Goal: Answer question/provide support

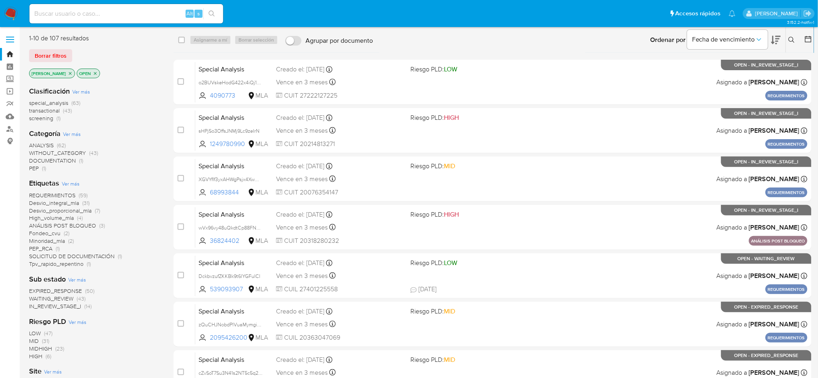
click at [113, 17] on input at bounding box center [126, 13] width 194 height 10
paste input "elkcoEyuRtlkdR8uODFHzHyH"
type input "elkcoEyuRtlkdR8uODFHzHyH"
click at [113, 17] on input "elkcoEyuRtlkdR8uODFHzHyH" at bounding box center [126, 13] width 194 height 10
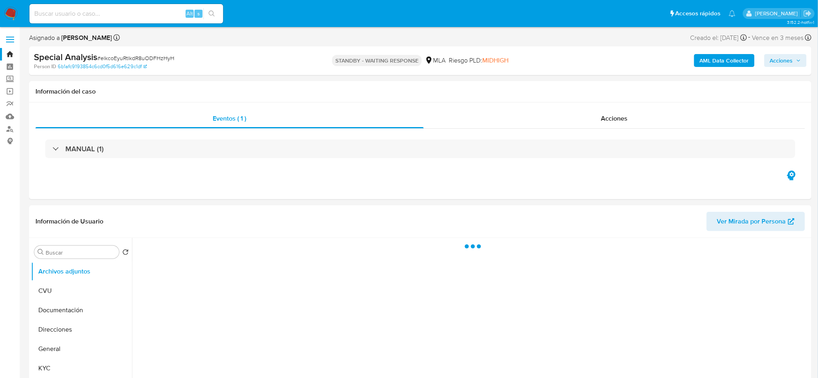
click at [15, 15] on img at bounding box center [11, 14] width 14 height 14
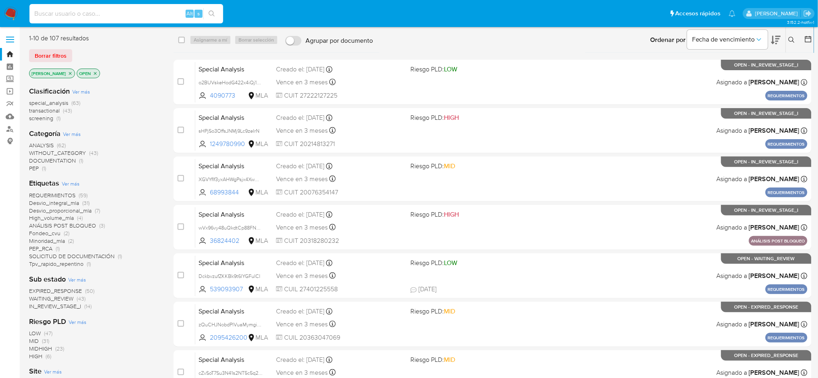
click at [115, 12] on input at bounding box center [126, 13] width 194 height 10
paste input "OPYEHGWVYsx0dE0Xf6haykPW"
type input "OPYEHGWVYsx0dE0Xf6haykPW"
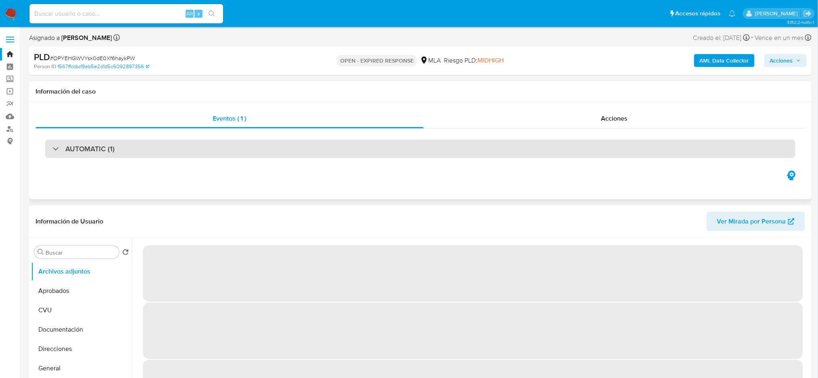
select select "10"
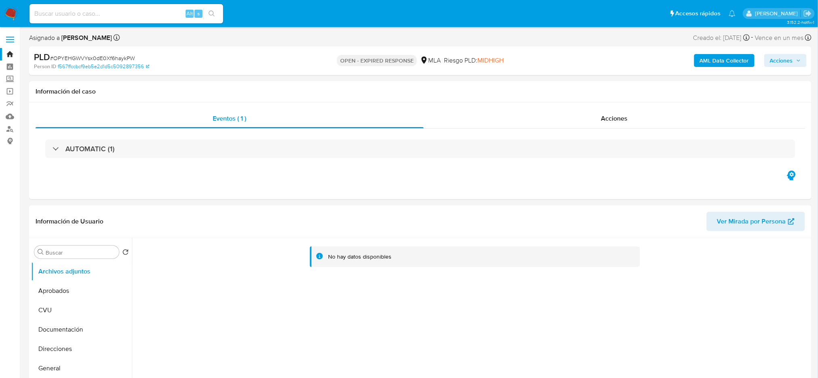
click at [113, 21] on div "Alt s" at bounding box center [126, 13] width 194 height 19
click at [107, 16] on input at bounding box center [126, 13] width 194 height 10
paste input "WosSq2j6lNhFOQL4j2IwW3iH"
type input "WosSq2j6lNhFOQL4j2IwW3iH"
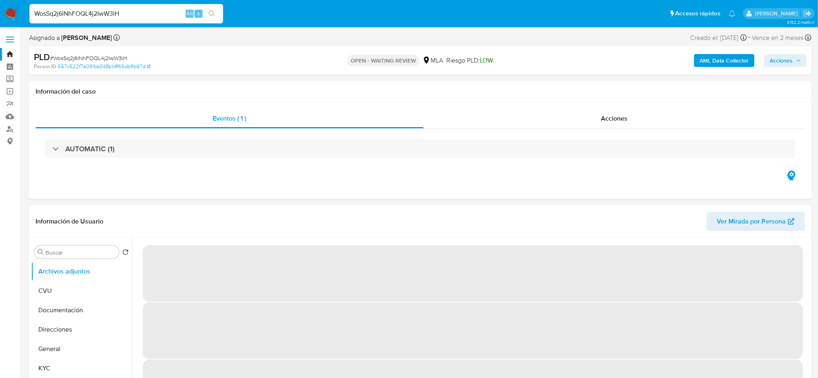
select select "10"
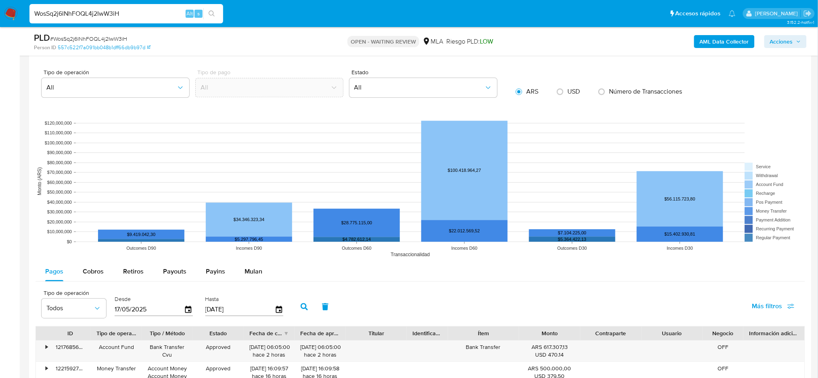
scroll to position [1001, 0]
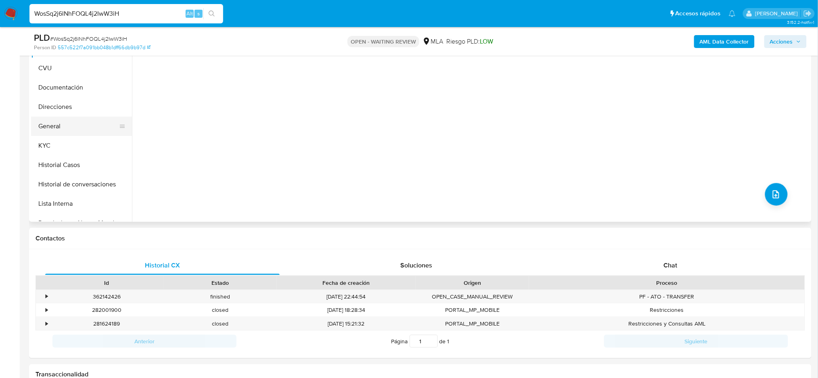
click at [57, 127] on button "General" at bounding box center [78, 126] width 94 height 19
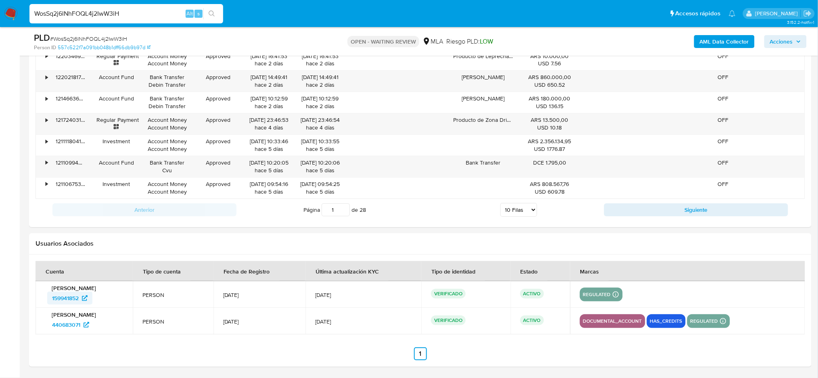
click at [66, 293] on span "159941852" at bounding box center [65, 298] width 27 height 13
drag, startPoint x: 128, startPoint y: 12, endPoint x: 2, endPoint y: 19, distance: 126.6
click at [2, 19] on nav "Pausado Ver notificaciones WosSq2j6lNhFOQL4j2IwW3iH Alt s Accesos rápidos Presi…" at bounding box center [409, 13] width 818 height 27
paste input "8UtCXOENLAlRjy3DjC34dOke"
type input "8UtCXOENLAlRjy3DjC34dOke"
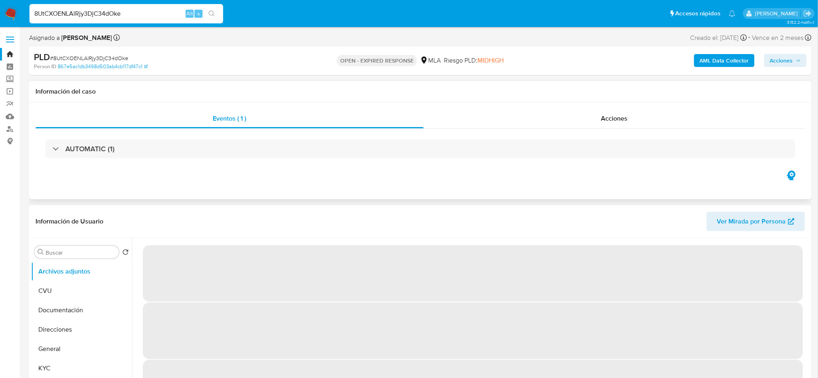
select select "10"
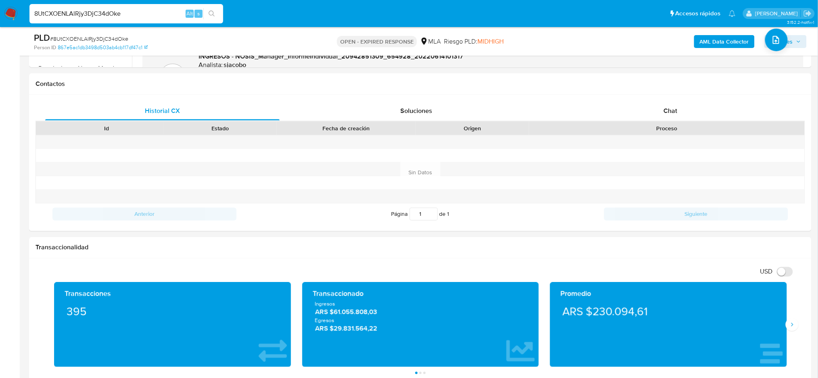
scroll to position [140, 0]
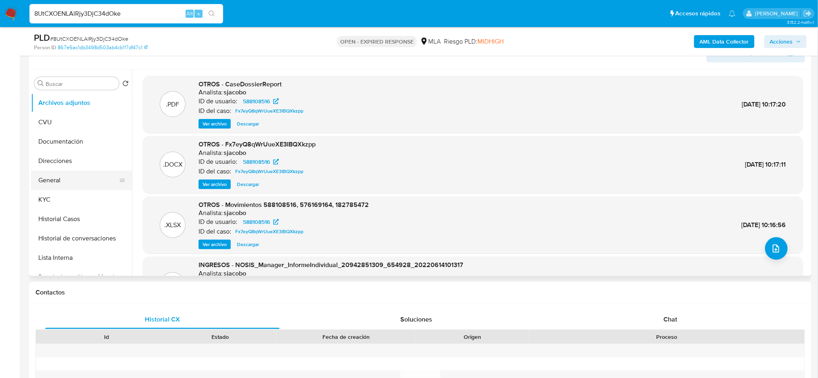
click at [53, 186] on button "General" at bounding box center [78, 180] width 94 height 19
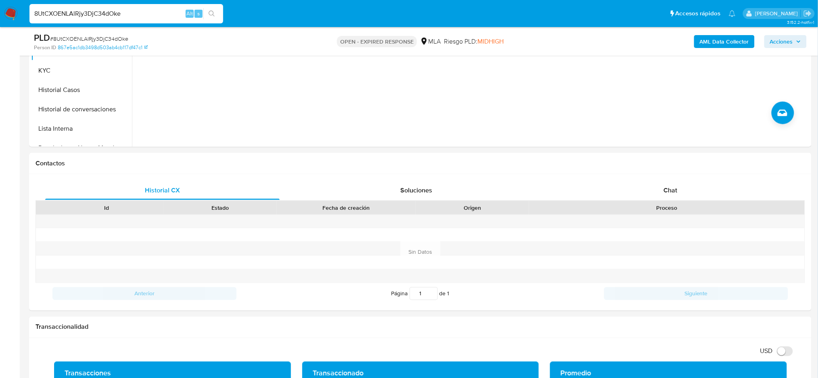
scroll to position [33, 0]
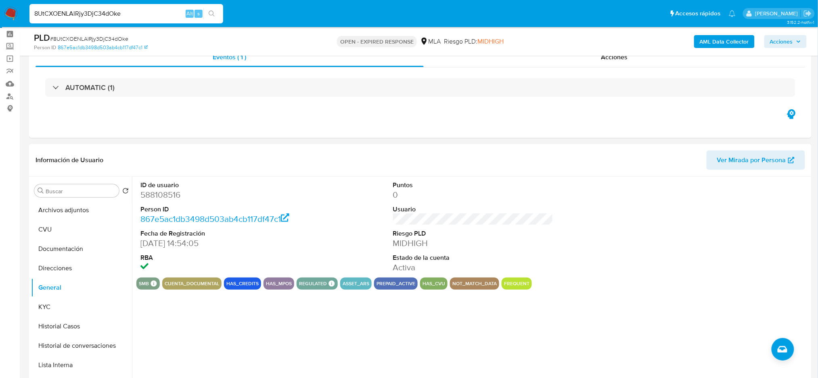
click at [740, 167] on span "Ver Mirada por Persona" at bounding box center [751, 160] width 69 height 19
drag, startPoint x: 133, startPoint y: 14, endPoint x: 0, endPoint y: 24, distance: 133.2
click at [0, 24] on nav "Pausado Ver notificaciones 8UtCXOENLAlRjy3DjC34dOke Alt s Accesos rápidos Presi…" at bounding box center [409, 13] width 818 height 27
paste input "DVkUqPsU41x423e4JOP05Boo"
type input "DVkUqPsU41x423e4JOP05Boo"
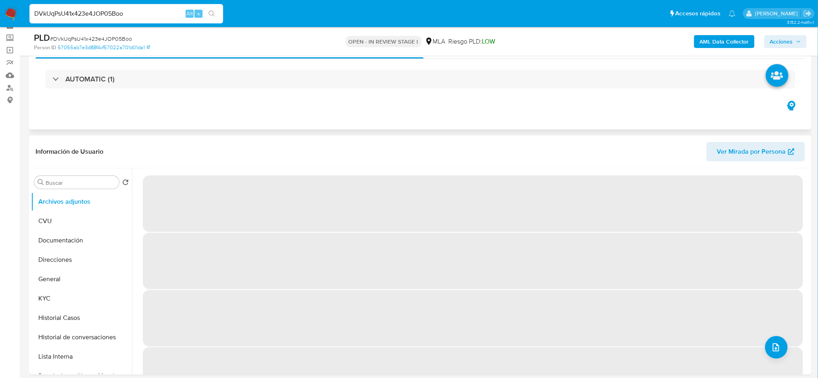
scroll to position [107, 0]
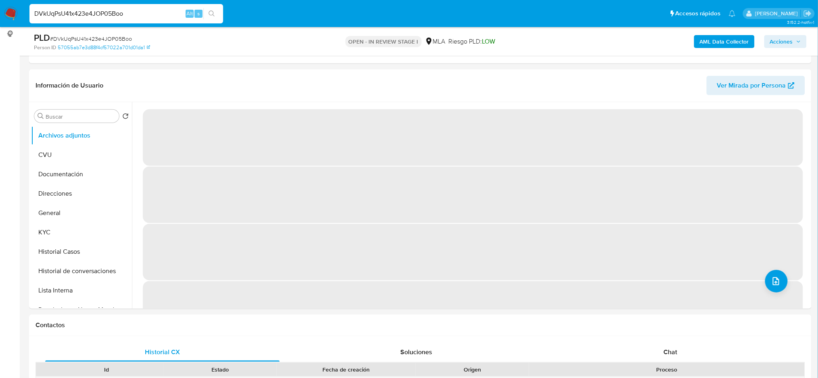
select select "10"
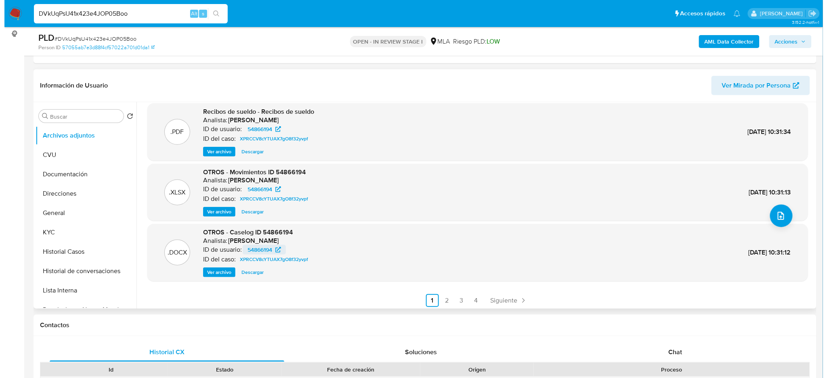
scroll to position [68, 0]
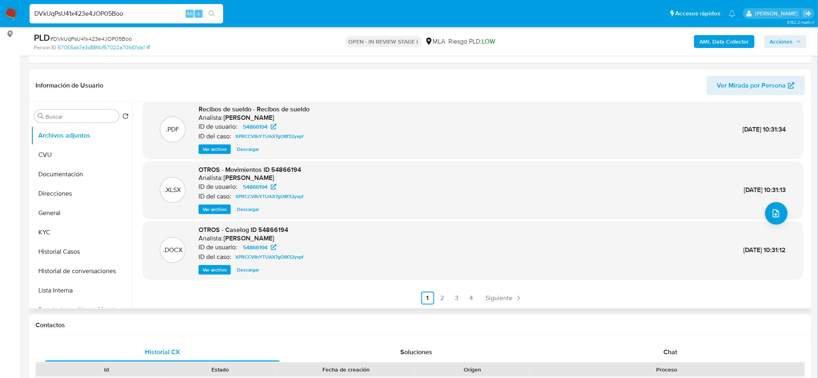
click at [217, 269] on span "Ver archivo" at bounding box center [215, 270] width 24 height 8
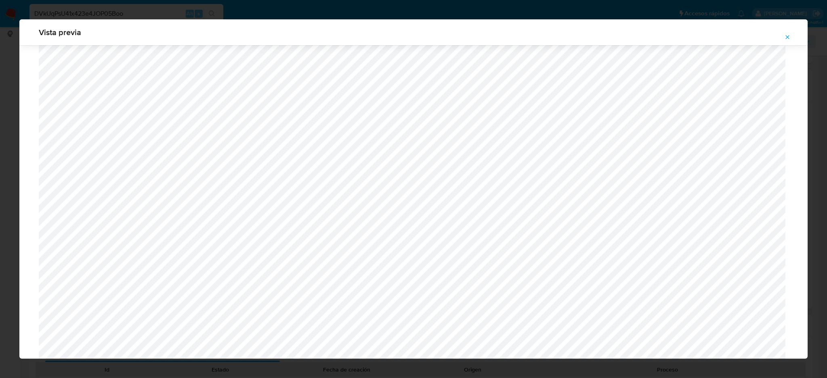
scroll to position [307, 0]
click at [788, 42] on span "Attachment preview" at bounding box center [787, 36] width 6 height 11
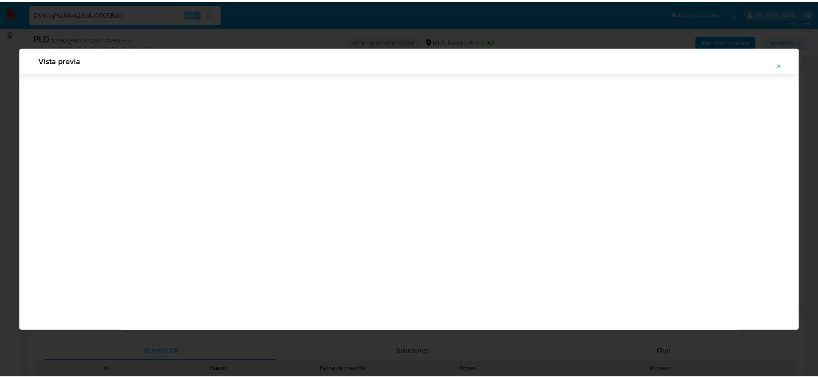
scroll to position [0, 0]
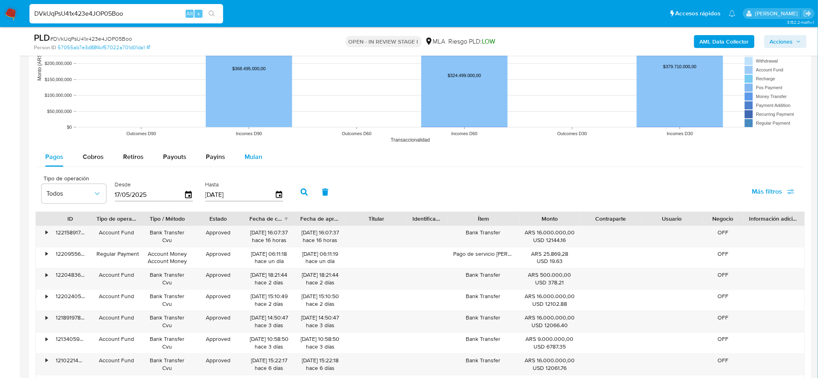
click at [256, 162] on div "Mulan" at bounding box center [254, 156] width 18 height 19
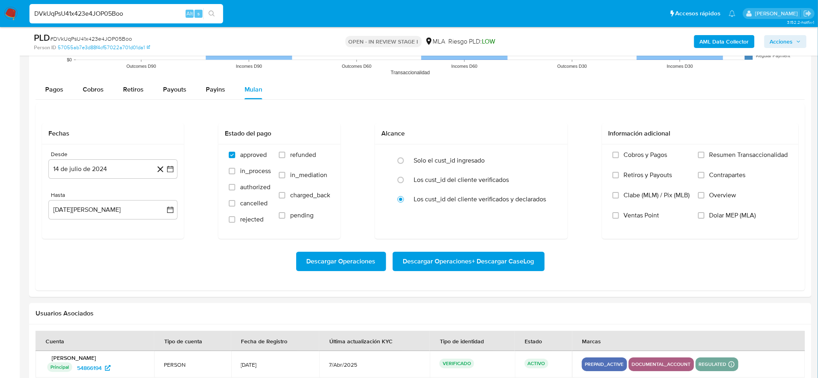
scroll to position [915, 0]
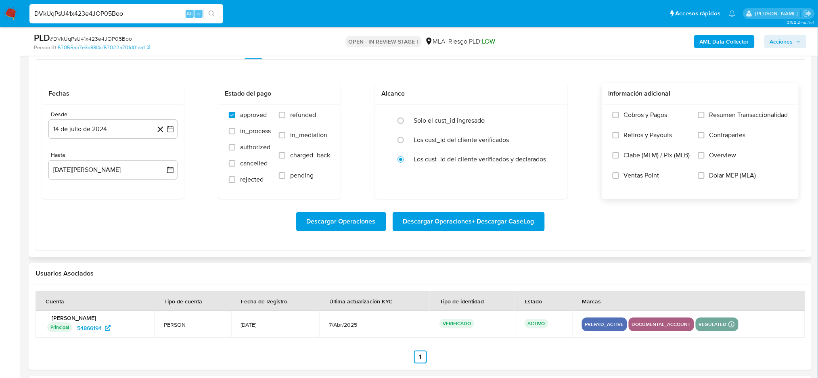
click at [711, 179] on span "Dolar MEP (MLA)" at bounding box center [732, 176] width 47 height 8
click at [705, 179] on input "Dolar MEP (MLA)" at bounding box center [701, 175] width 6 height 6
click at [96, 128] on button "14 de julio de 2024" at bounding box center [112, 128] width 129 height 19
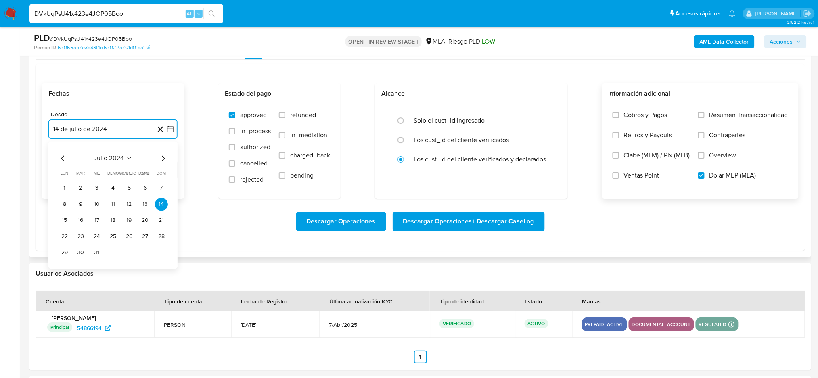
click at [167, 159] on icon "Mes siguiente" at bounding box center [163, 158] width 10 height 10
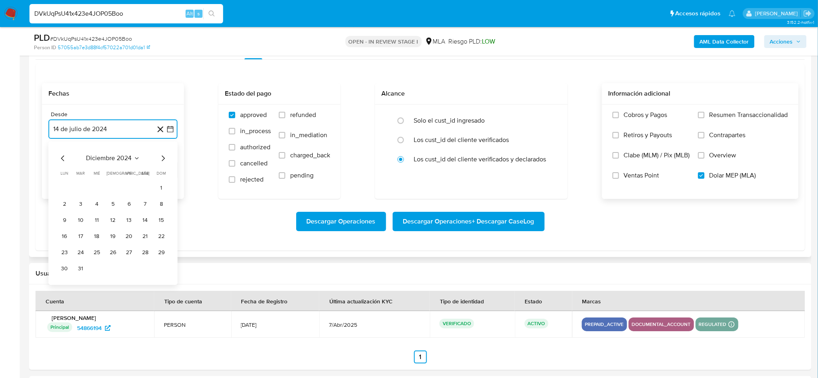
click at [167, 159] on icon "Mes siguiente" at bounding box center [163, 158] width 10 height 10
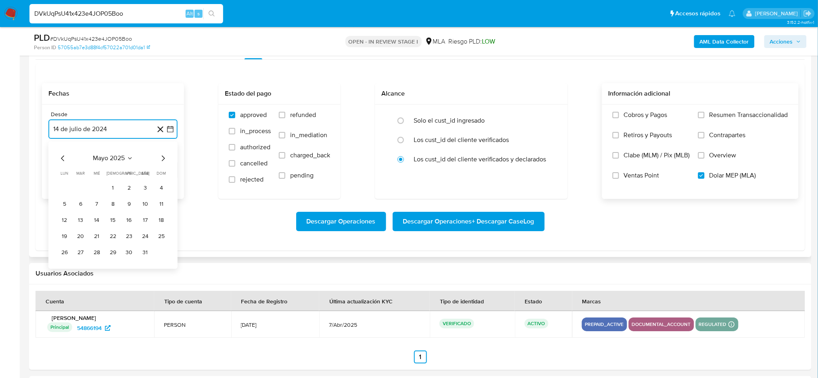
click at [167, 159] on icon "Mes siguiente" at bounding box center [163, 158] width 10 height 10
click at [159, 185] on button "1" at bounding box center [161, 188] width 13 height 13
click at [119, 170] on button "14 de agosto de 2025" at bounding box center [112, 169] width 129 height 19
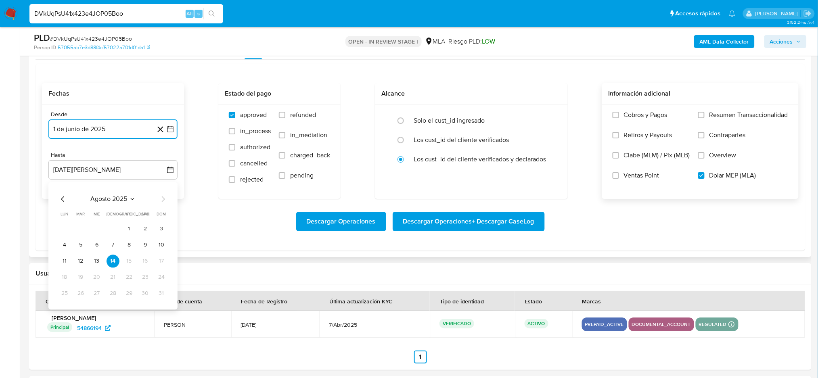
click at [61, 199] on icon "Mes anterior" at bounding box center [63, 199] width 10 height 10
click at [111, 297] on button "31" at bounding box center [113, 293] width 13 height 13
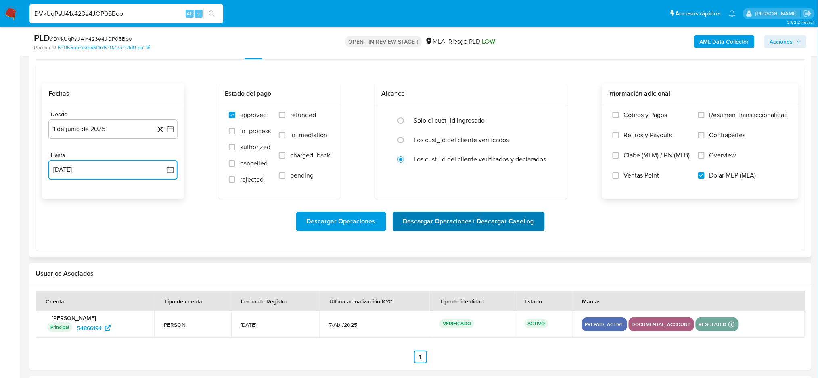
click at [494, 220] on span "Descargar Operaciones + Descargar CaseLog" at bounding box center [468, 222] width 131 height 18
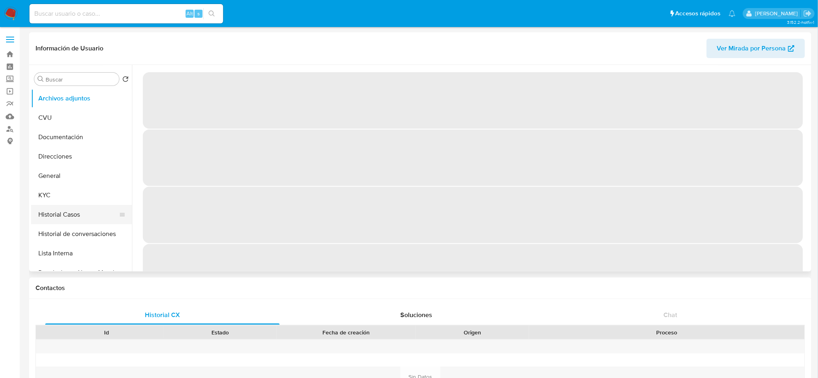
click at [60, 212] on button "Historial Casos" at bounding box center [78, 214] width 94 height 19
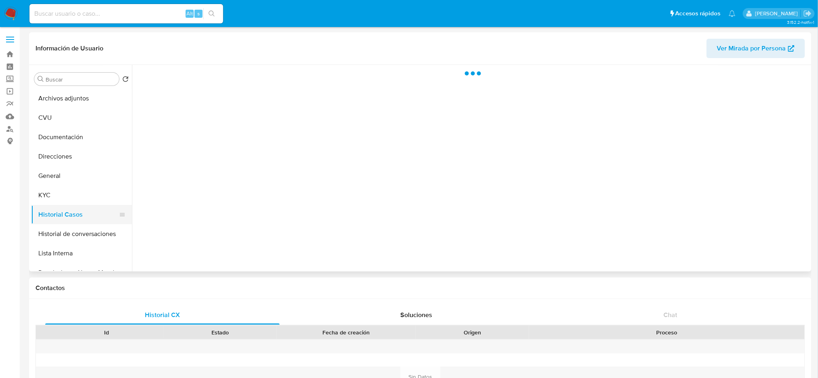
select select "10"
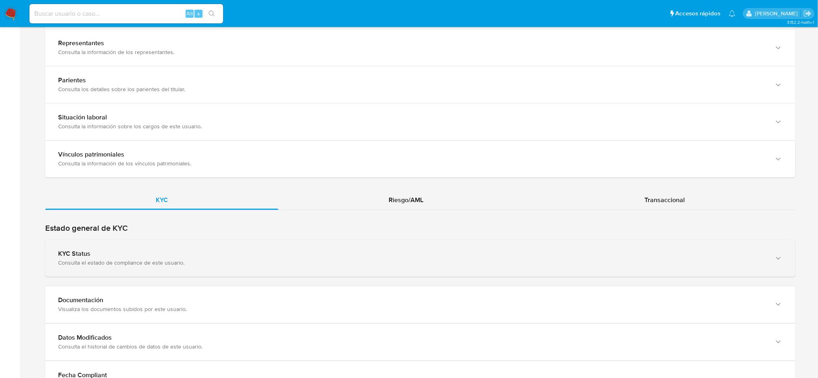
scroll to position [592, 0]
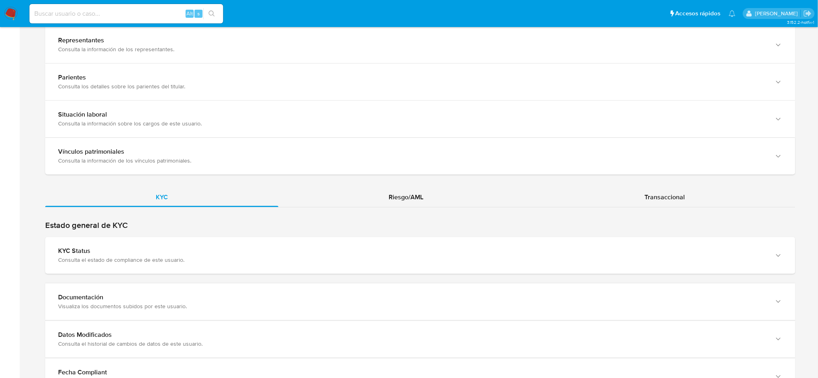
click at [651, 194] on span "Transaccional" at bounding box center [665, 197] width 40 height 9
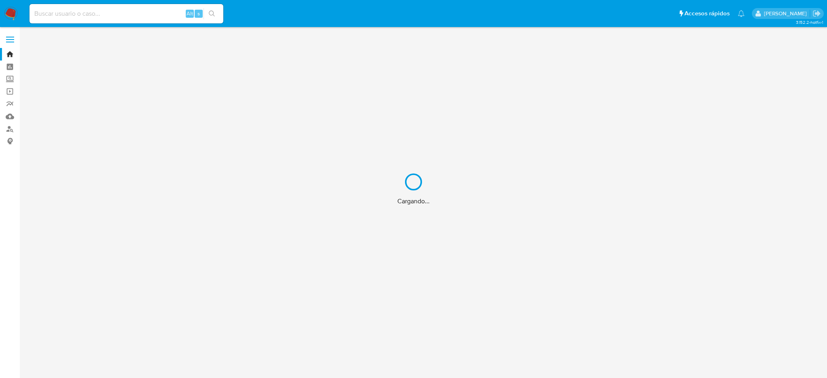
click at [100, 13] on div "Cargando..." at bounding box center [413, 189] width 827 height 378
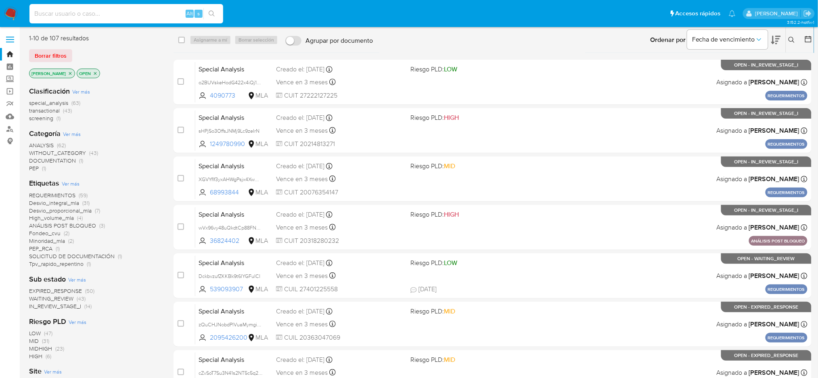
click at [100, 13] on input at bounding box center [126, 13] width 194 height 10
paste input "WosSq2j6lNhFOQL4j2IwW3iH"
type input "WosSq2j6lNhFOQL4j2IwW3iH"
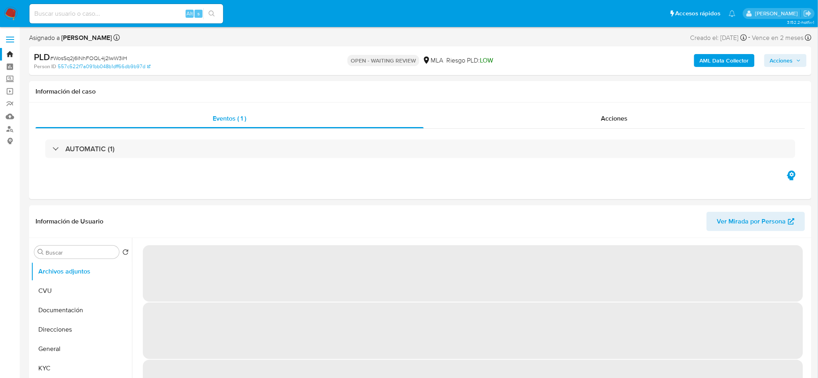
select select "10"
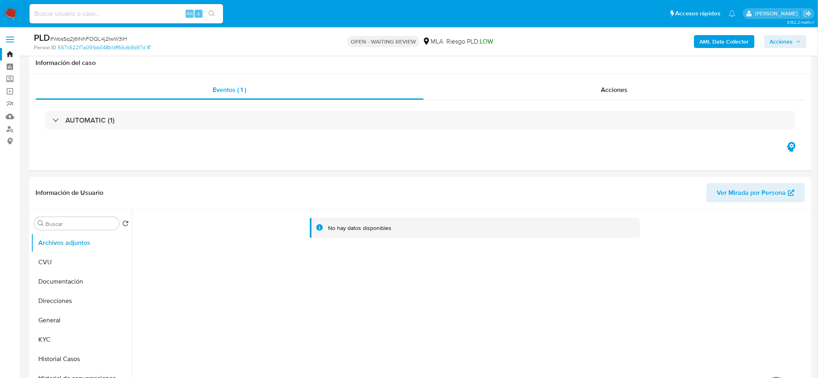
scroll to position [54, 0]
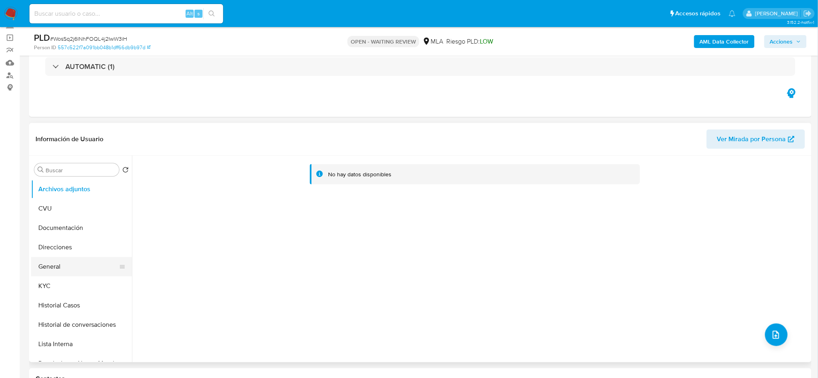
click at [50, 271] on button "General" at bounding box center [78, 266] width 94 height 19
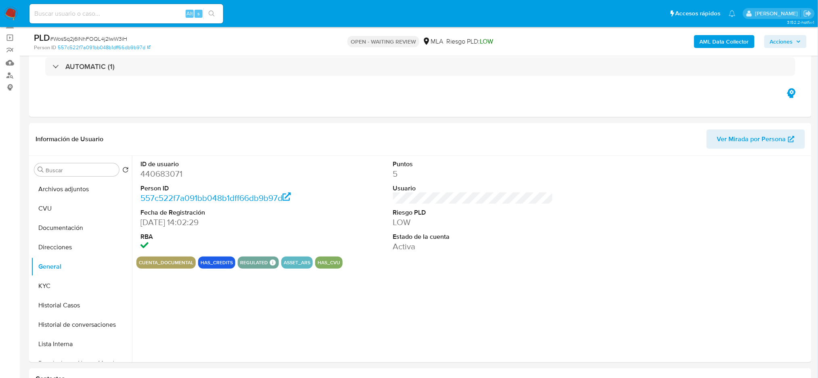
click at [157, 174] on dd "440683071" at bounding box center [220, 173] width 160 height 11
copy dd "440683071"
click at [47, 296] on button "Historial Casos" at bounding box center [78, 305] width 94 height 19
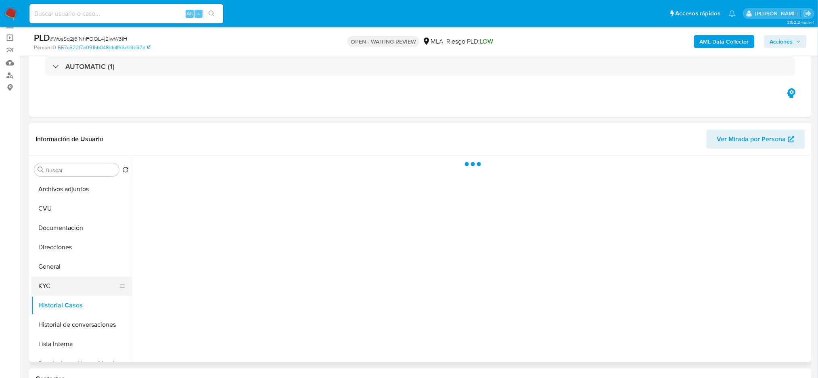
click at [43, 293] on button "KYC" at bounding box center [78, 285] width 94 height 19
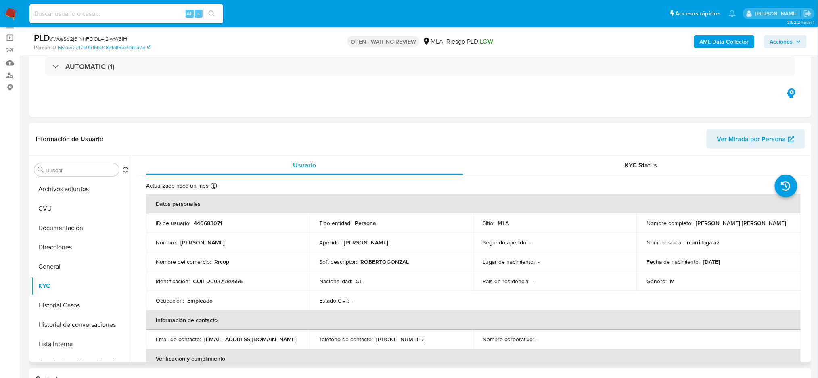
click at [229, 283] on p "CUIL 20937989556" at bounding box center [218, 281] width 50 height 7
copy p "20937989556"
click at [241, 249] on td "Nombre : Roberto Gonzalo" at bounding box center [227, 242] width 163 height 19
drag, startPoint x: 215, startPoint y: 284, endPoint x: 239, endPoint y: 284, distance: 24.2
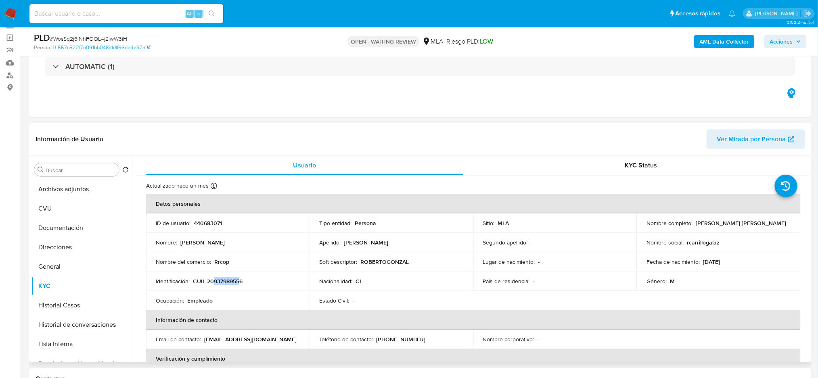
click at [239, 284] on p "CUIL 20937989556" at bounding box center [218, 281] width 50 height 7
copy p "93798955"
drag, startPoint x: 223, startPoint y: 341, endPoint x: 279, endPoint y: 338, distance: 56.6
click at [279, 338] on div "Email de contacto : rcarrillogalaz@gmail.com" at bounding box center [228, 339] width 144 height 7
copy p "rcarrillogalaz@gmail.com"
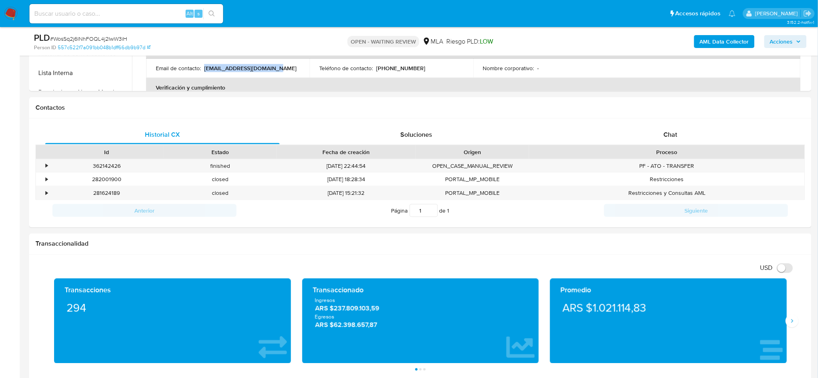
scroll to position [194, 0]
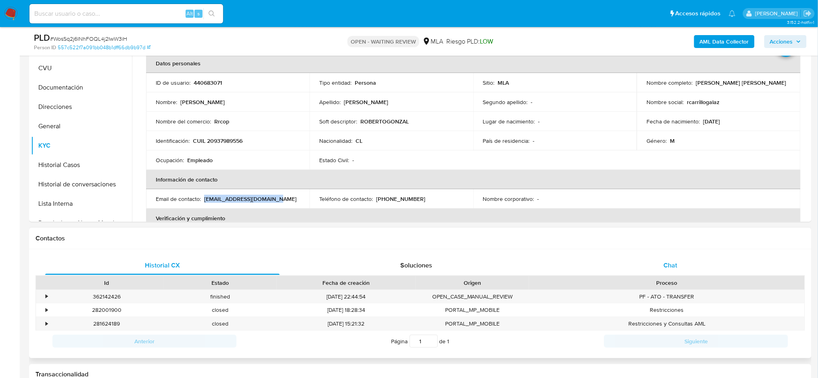
click at [674, 266] on span "Chat" at bounding box center [670, 265] width 14 height 9
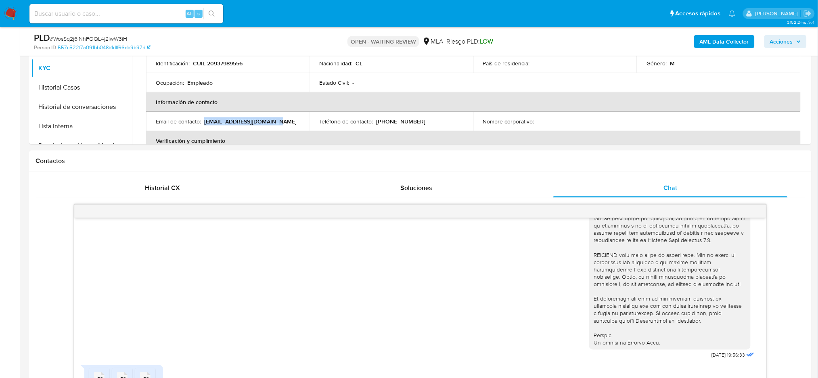
scroll to position [86, 0]
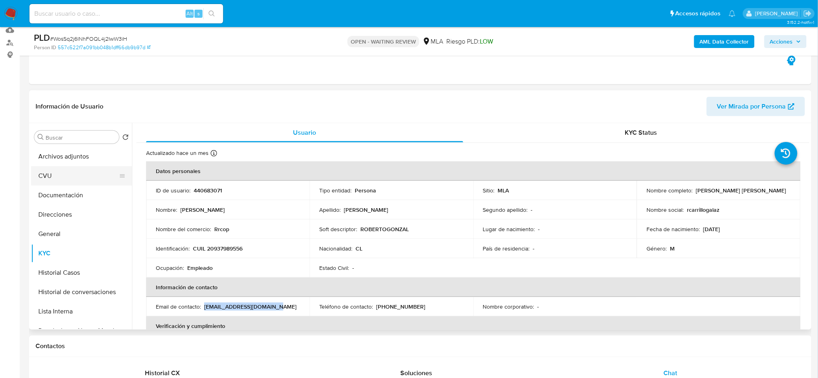
click at [59, 177] on button "CVU" at bounding box center [78, 175] width 94 height 19
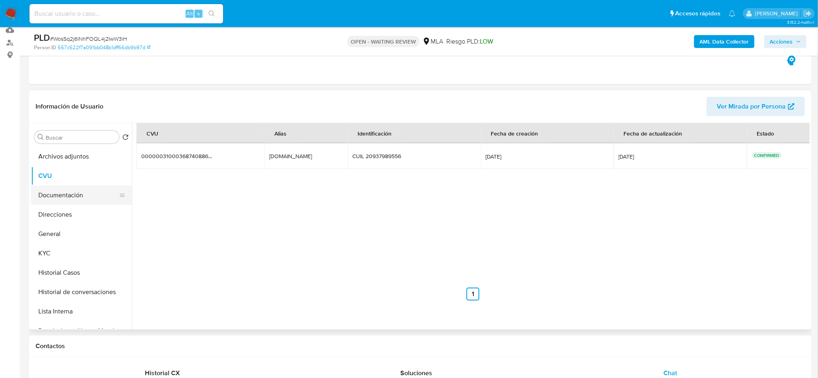
click at [71, 199] on button "Documentación" at bounding box center [78, 195] width 94 height 19
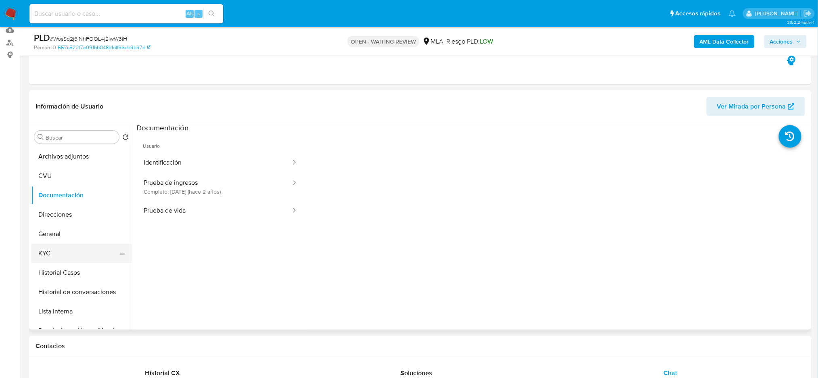
click at [60, 251] on button "KYC" at bounding box center [78, 253] width 94 height 19
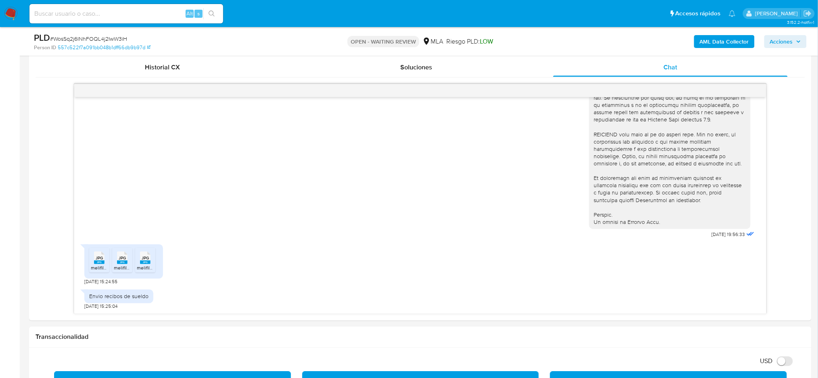
scroll to position [409, 0]
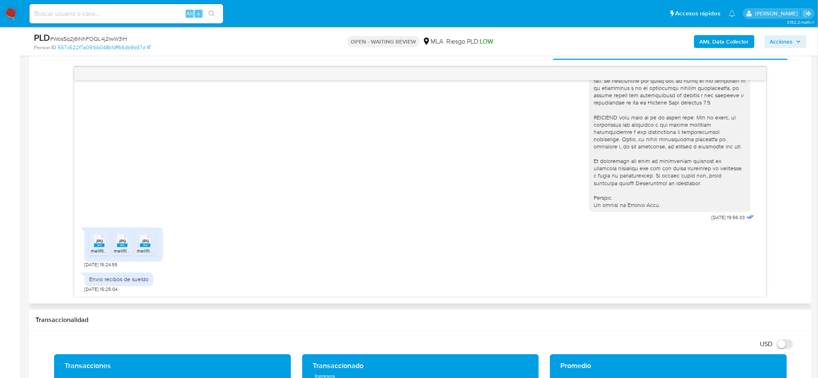
click at [97, 247] on rect at bounding box center [99, 246] width 10 height 4
click at [119, 249] on span "melifile2614726431578931403.jpg" at bounding box center [150, 251] width 73 height 7
click at [148, 253] on span "melifile2282481906499405430.jpg" at bounding box center [175, 251] width 76 height 7
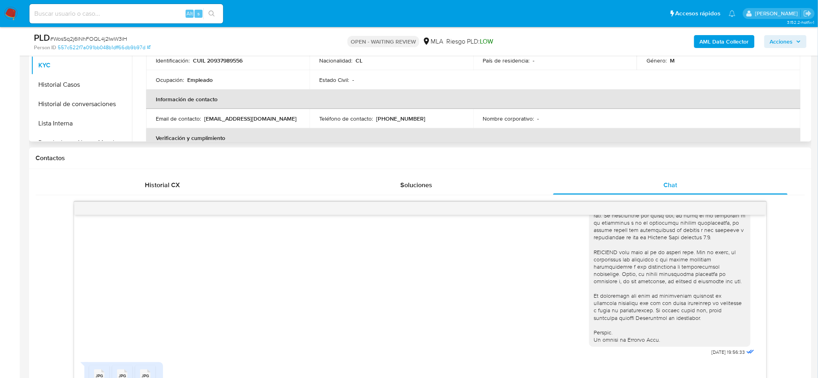
scroll to position [86, 0]
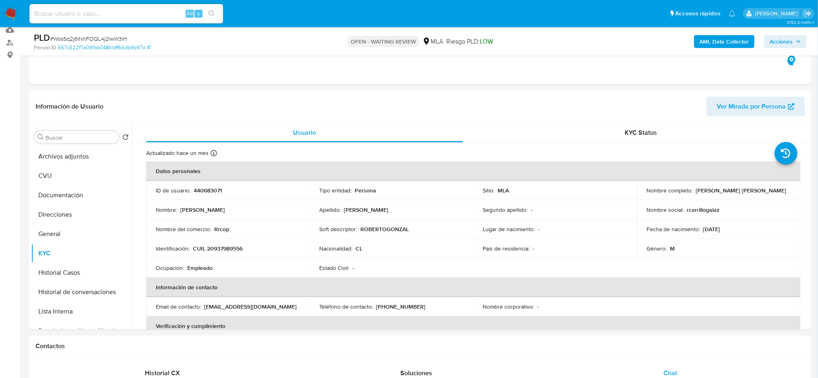
click at [114, 36] on span "# WosSq2j6lNhFOQL4j2IwW3iH" at bounding box center [88, 39] width 77 height 8
copy span "WosSq2j6lNhFOQL4j2IwW3iH"
click at [5, 14] on img at bounding box center [11, 14] width 14 height 14
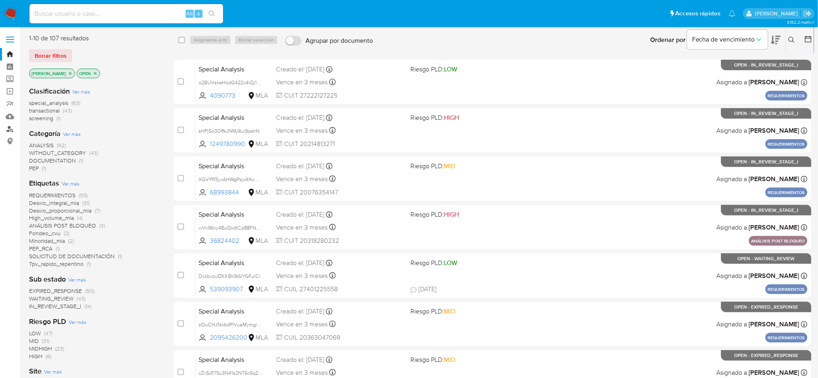
click at [5, 131] on link "Buscador de personas" at bounding box center [48, 129] width 96 height 13
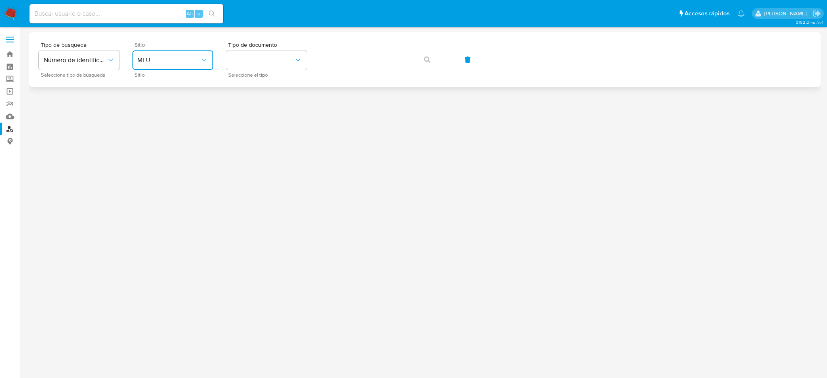
click at [198, 55] on button "MLU" at bounding box center [172, 59] width 81 height 19
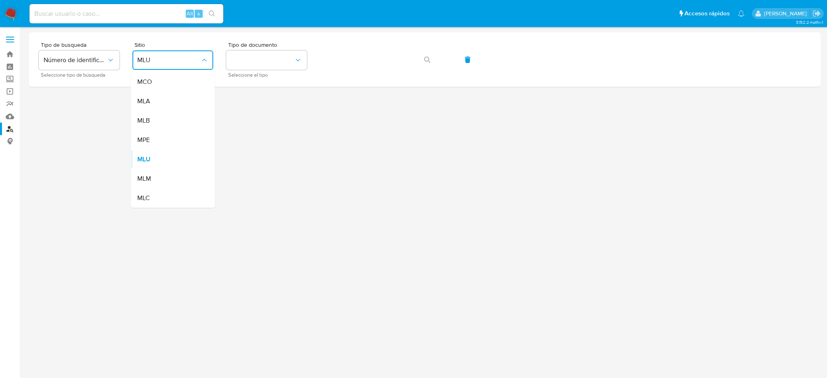
click at [180, 100] on div "MLA" at bounding box center [170, 101] width 66 height 19
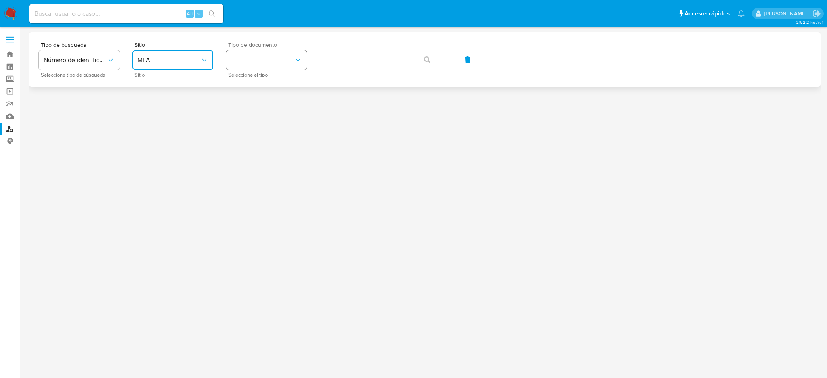
click at [255, 67] on button "identificationType" at bounding box center [266, 59] width 81 height 19
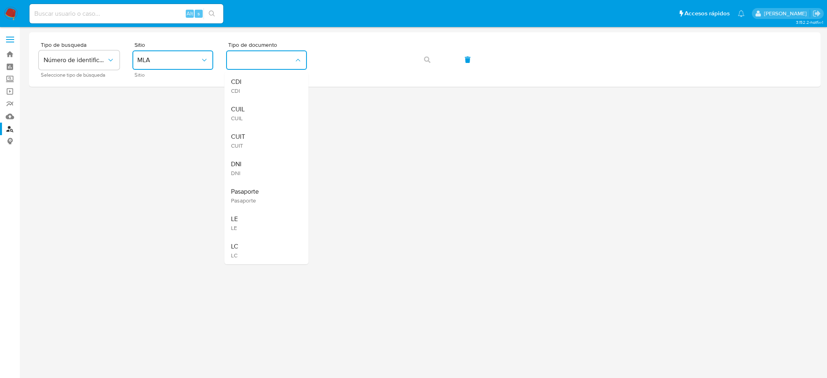
drag, startPoint x: 268, startPoint y: 136, endPoint x: 276, endPoint y: 130, distance: 10.3
click at [268, 137] on div "CUIT CUIT" at bounding box center [264, 140] width 66 height 27
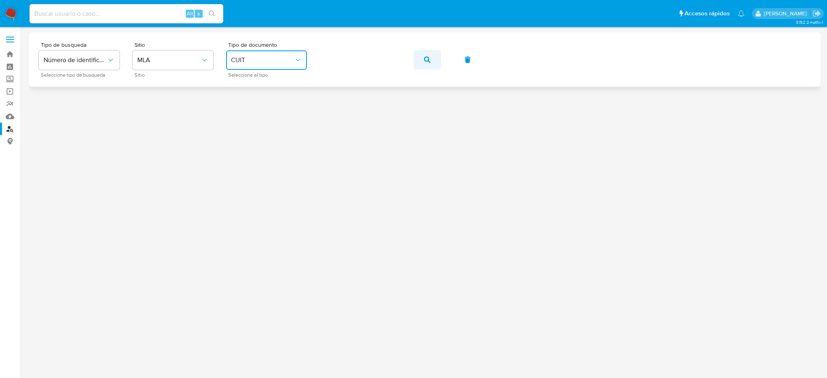
click at [424, 59] on icon "button" at bounding box center [427, 60] width 6 height 6
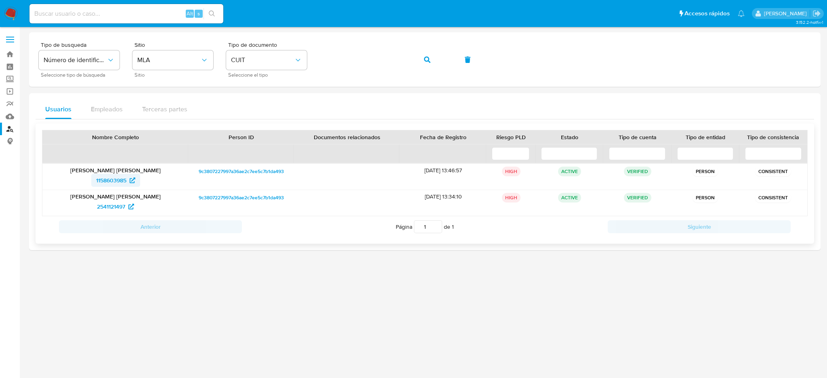
click at [105, 180] on span "1158603985" at bounding box center [111, 180] width 30 height 13
click at [288, 59] on div "Tipo de busqueda Número de identificación Seleccione tipo de búsqueda Sitio MLA…" at bounding box center [425, 59] width 772 height 35
click at [424, 57] on icon "button" at bounding box center [427, 60] width 6 height 6
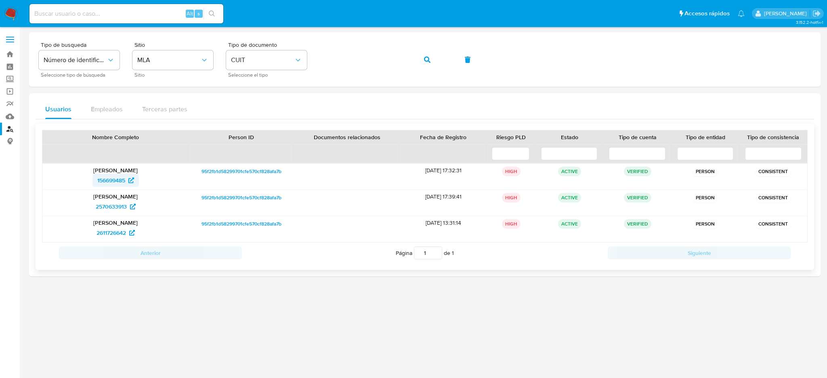
click at [106, 181] on span "156699485" at bounding box center [111, 180] width 28 height 13
click at [297, 58] on div "Tipo de busqueda Número de identificación Seleccione tipo de búsqueda Sitio MLA…" at bounding box center [425, 59] width 772 height 35
click at [424, 56] on span "button" at bounding box center [427, 60] width 6 height 18
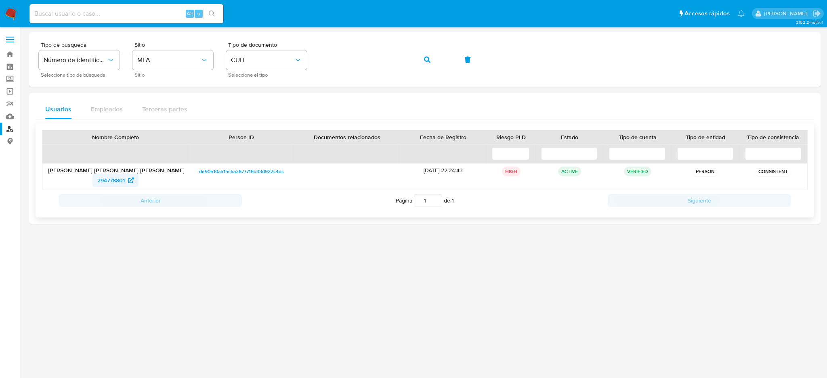
click at [106, 180] on span "294778801" at bounding box center [110, 180] width 27 height 13
click at [291, 57] on div "Tipo de busqueda Número de identificación Seleccione tipo de búsqueda Sitio MLA…" at bounding box center [425, 59] width 772 height 35
click at [431, 57] on button "button" at bounding box center [426, 59] width 27 height 19
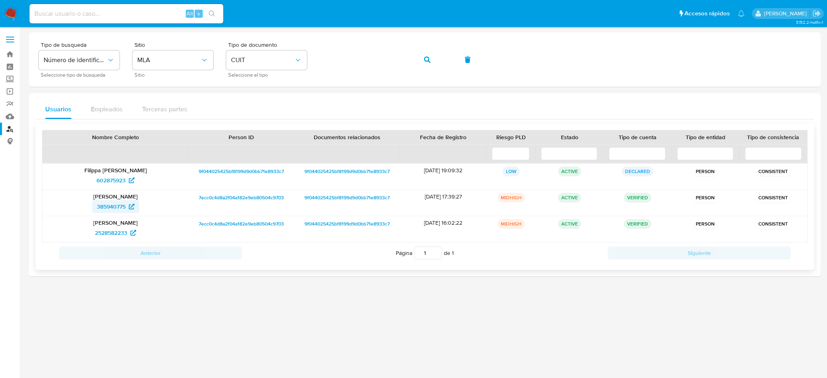
click at [107, 207] on span "385940775" at bounding box center [111, 206] width 29 height 13
click at [278, 62] on div "Tipo de busqueda Número de identificación Seleccione tipo de búsqueda Sitio MLA…" at bounding box center [425, 59] width 772 height 35
click at [430, 56] on button "button" at bounding box center [426, 59] width 27 height 19
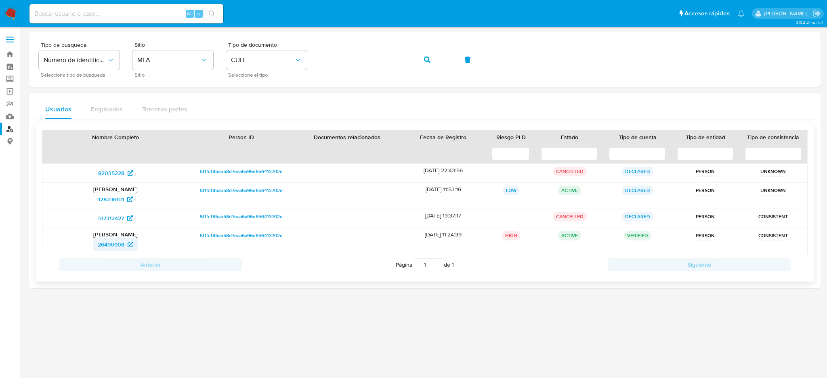
click at [100, 247] on span "26490908" at bounding box center [111, 244] width 27 height 13
click at [292, 70] on div "Tipo de busqueda Número de identificación Seleccione tipo de búsqueda Sitio MLA…" at bounding box center [425, 59] width 772 height 35
click at [418, 60] on button "button" at bounding box center [426, 59] width 27 height 19
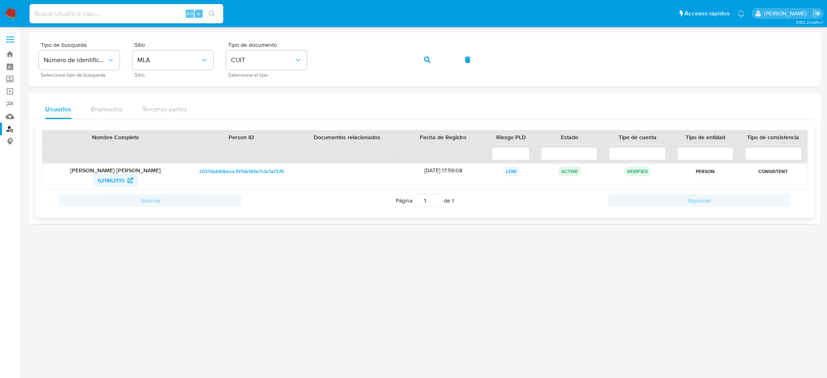
click at [105, 178] on span "621462135" at bounding box center [111, 180] width 27 height 13
click at [308, 65] on div "Tipo de busqueda Número de identificación Seleccione tipo de búsqueda Sitio MLA…" at bounding box center [425, 59] width 772 height 35
click at [421, 60] on button "button" at bounding box center [426, 59] width 27 height 19
click at [106, 180] on span "1895575444" at bounding box center [111, 180] width 31 height 13
click at [292, 63] on div "Tipo de busqueda Número de identificación Seleccione tipo de búsqueda Sitio MLA…" at bounding box center [425, 59] width 772 height 35
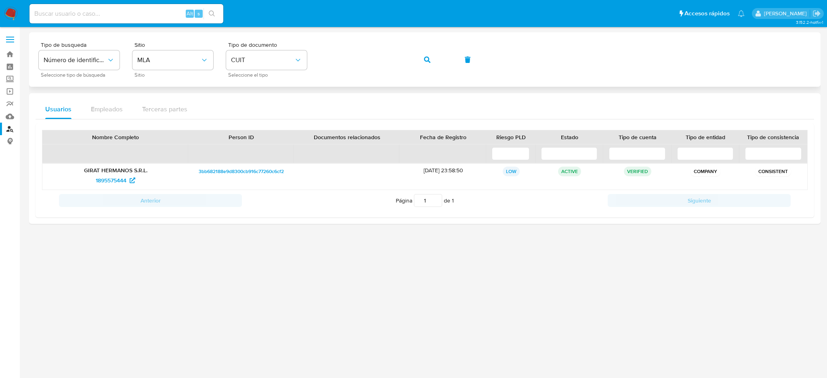
click at [421, 61] on button "button" at bounding box center [426, 59] width 27 height 19
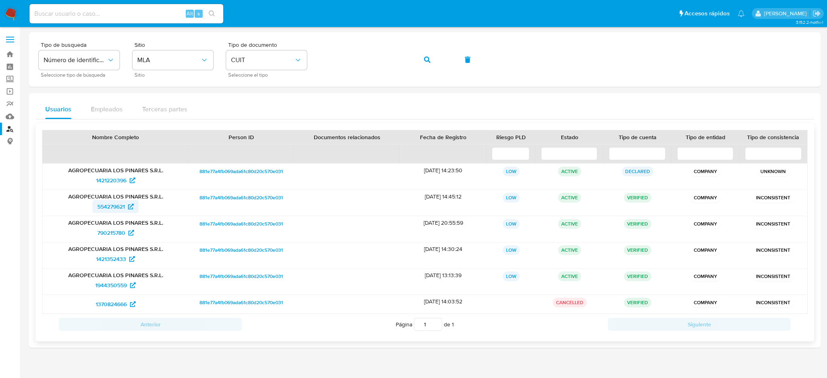
click at [93, 205] on link "554279621" at bounding box center [115, 206] width 46 height 13
click at [304, 59] on div "Tipo de busqueda Número de identificación Seleccione tipo de búsqueda Sitio MLA…" at bounding box center [425, 59] width 772 height 35
click at [431, 59] on button "button" at bounding box center [426, 59] width 27 height 19
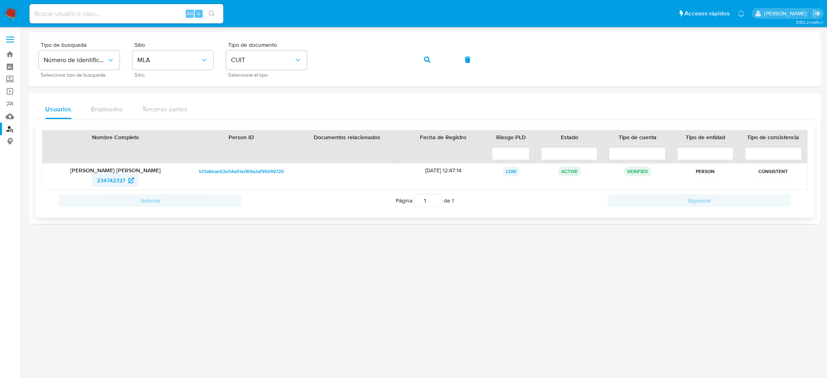
click at [103, 183] on span "234742327" at bounding box center [111, 180] width 28 height 13
click at [305, 66] on div "Tipo de busqueda Número de identificación Seleccione tipo de búsqueda Sitio MLA…" at bounding box center [425, 59] width 772 height 35
click at [412, 57] on div "Tipo de busqueda Número de identificación Seleccione tipo de búsqueda Sitio MLA…" at bounding box center [425, 59] width 772 height 35
click at [422, 58] on button "button" at bounding box center [426, 59] width 27 height 19
click at [100, 186] on span "2079118815" at bounding box center [111, 180] width 29 height 13
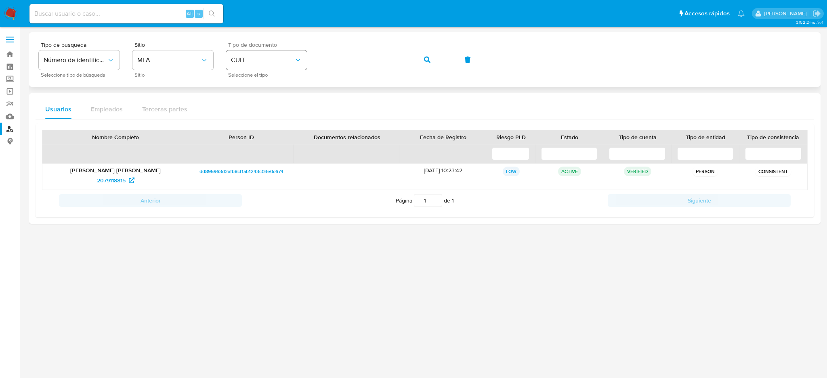
click at [299, 64] on div "Tipo de busqueda Número de identificación Seleccione tipo de búsqueda Sitio MLA…" at bounding box center [425, 59] width 772 height 35
click at [414, 67] on button "button" at bounding box center [426, 59] width 27 height 19
click at [101, 180] on span "160931477" at bounding box center [111, 180] width 26 height 13
click at [289, 61] on div "Tipo de busqueda Número de identificación Seleccione tipo de búsqueda Sitio MLA…" at bounding box center [425, 59] width 772 height 35
click at [430, 53] on button "button" at bounding box center [426, 59] width 27 height 19
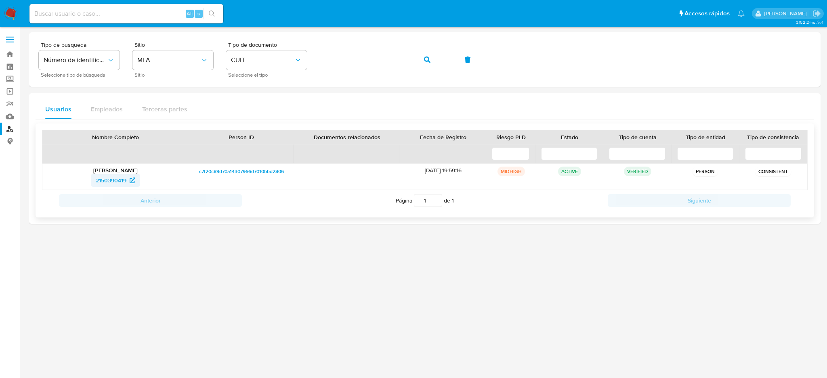
click at [105, 184] on span "2150390419" at bounding box center [111, 180] width 31 height 13
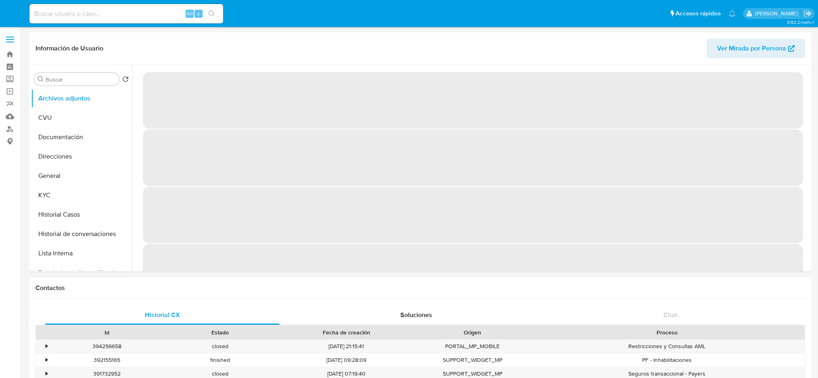
select select "10"
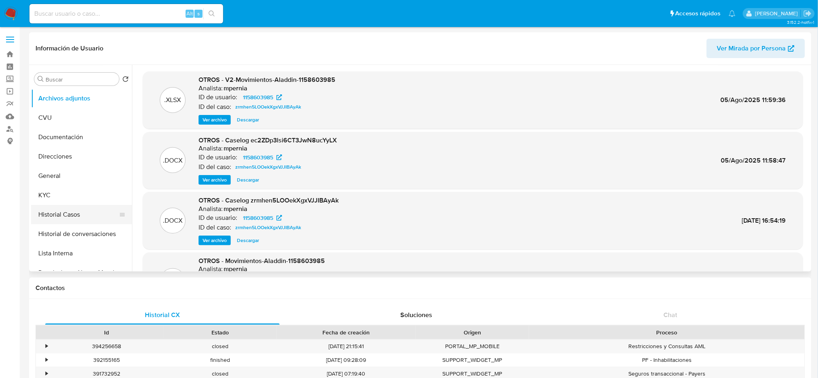
click at [66, 212] on button "Historial Casos" at bounding box center [78, 214] width 94 height 19
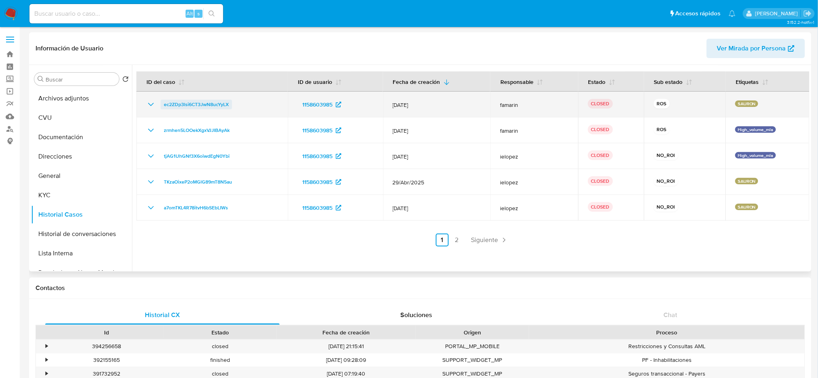
click at [222, 105] on span "ec2ZDp3lsi6CT3JwN8ucYyLX" at bounding box center [196, 105] width 65 height 10
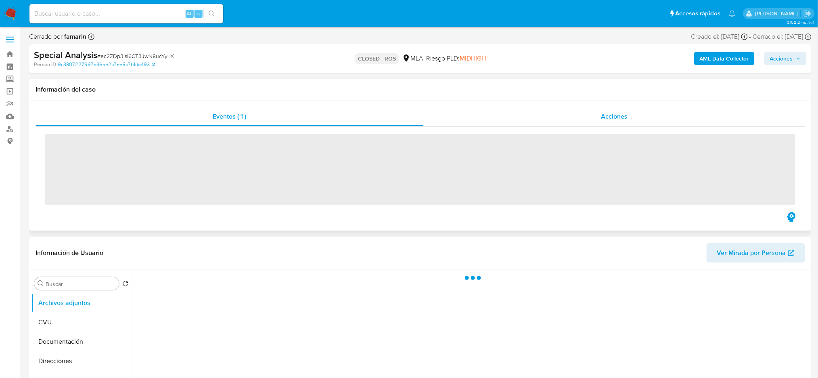
click at [614, 110] on div "Acciones" at bounding box center [614, 116] width 381 height 19
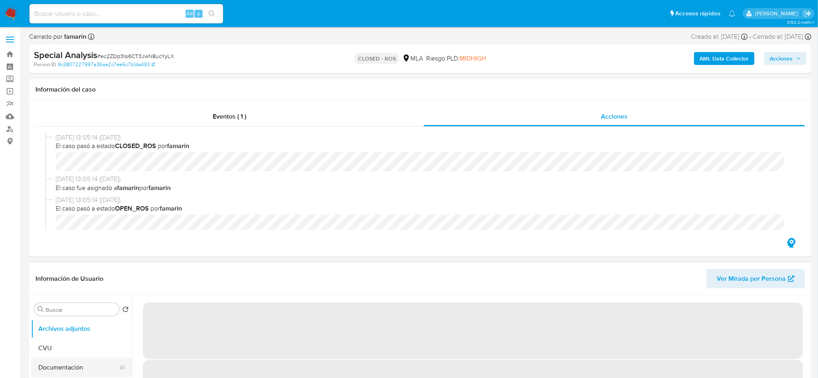
select select "10"
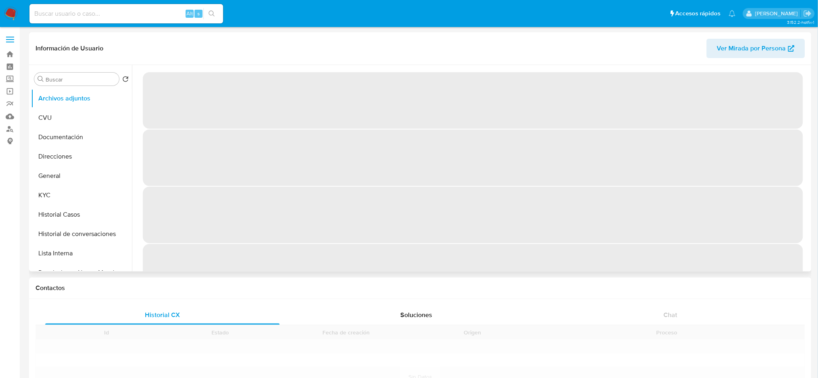
select select "10"
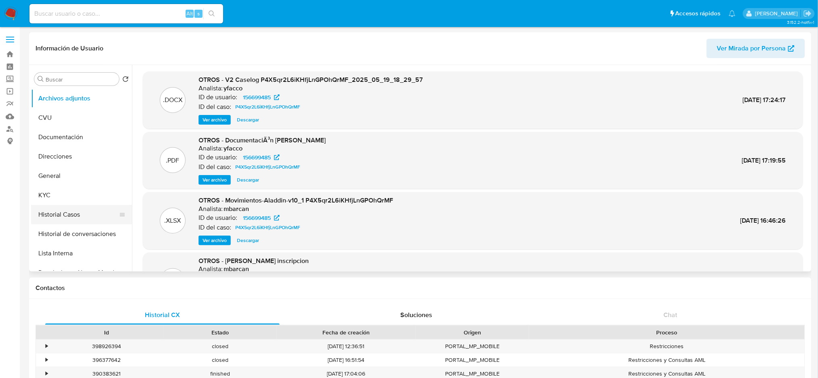
click at [80, 214] on button "Historial Casos" at bounding box center [78, 214] width 94 height 19
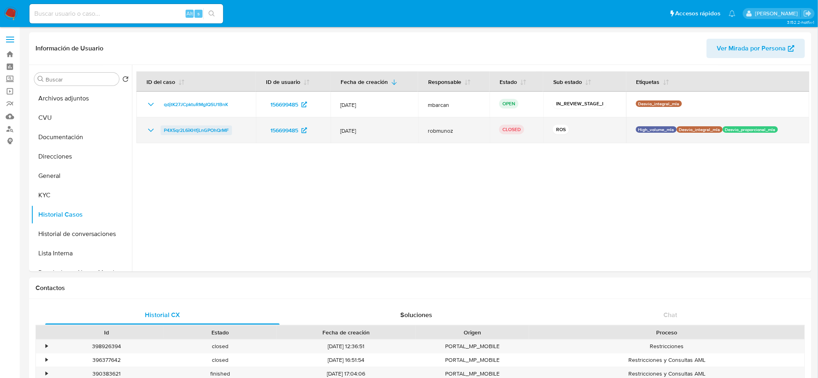
click at [212, 129] on span "P4X5qr2L6iKHfjLnGPOhQrMF" at bounding box center [196, 131] width 65 height 10
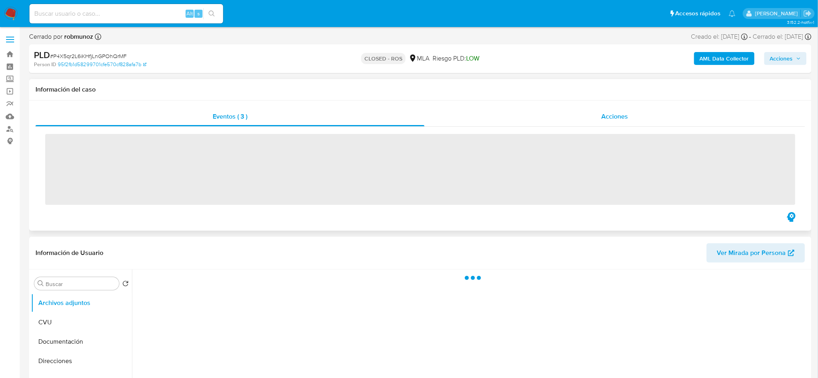
click at [634, 113] on div "Acciones" at bounding box center [615, 116] width 381 height 19
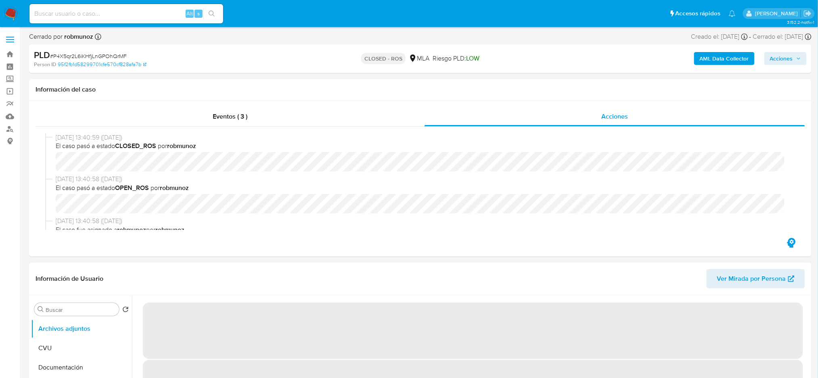
select select "10"
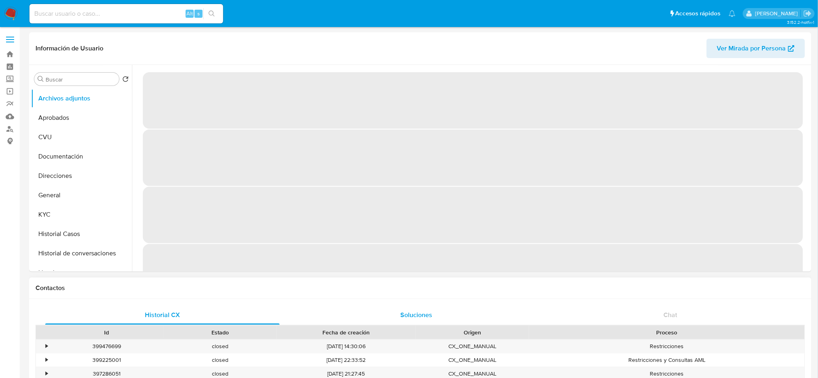
select select "10"
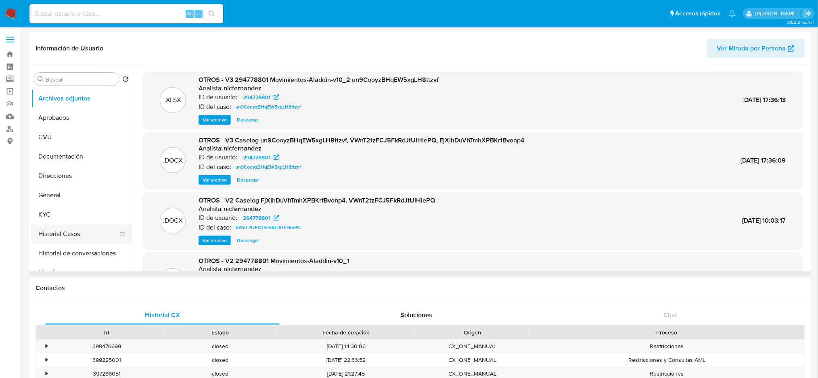
click at [49, 238] on button "Historial Casos" at bounding box center [78, 233] width 94 height 19
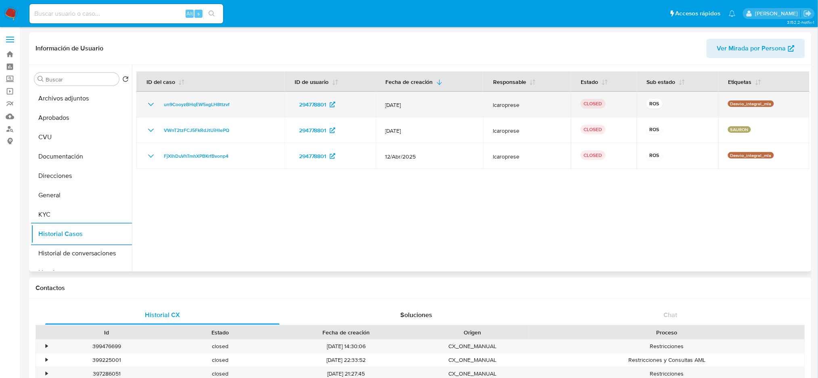
click at [197, 109] on td "un9CooyzBHqEW5xgLH8ttzvf" at bounding box center [210, 105] width 148 height 26
click at [194, 107] on span "un9CooyzBHqEW5xgLH8ttzvf" at bounding box center [197, 105] width 66 height 10
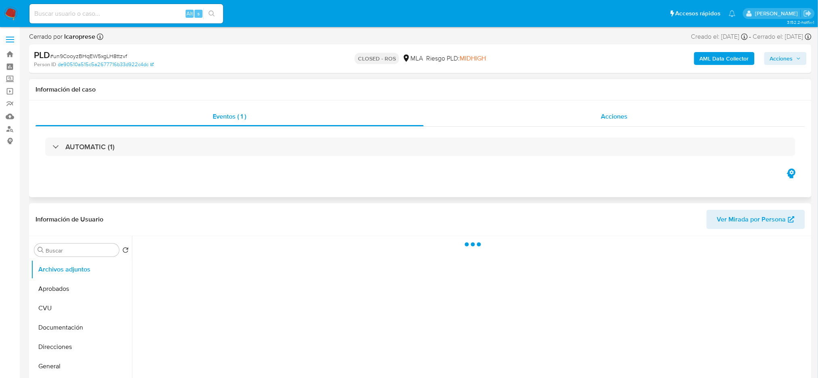
click at [624, 110] on div "Acciones" at bounding box center [614, 116] width 381 height 19
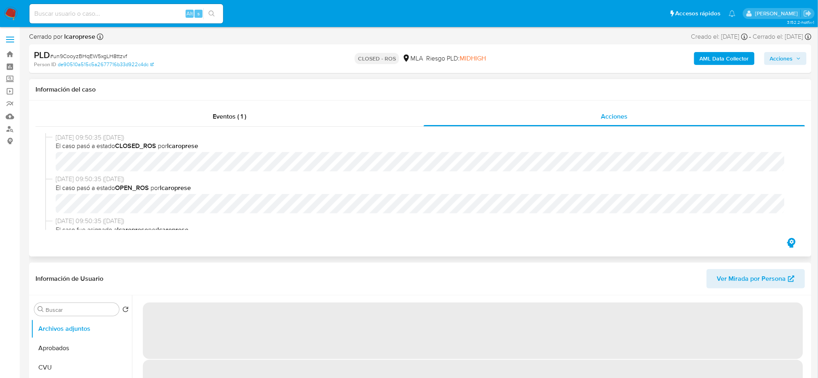
select select "10"
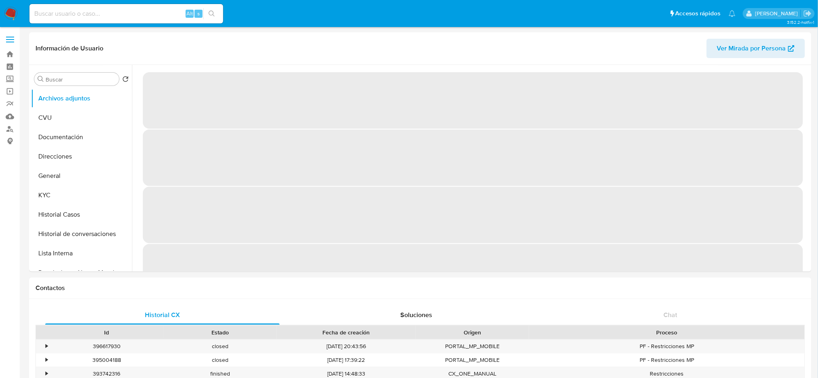
select select "10"
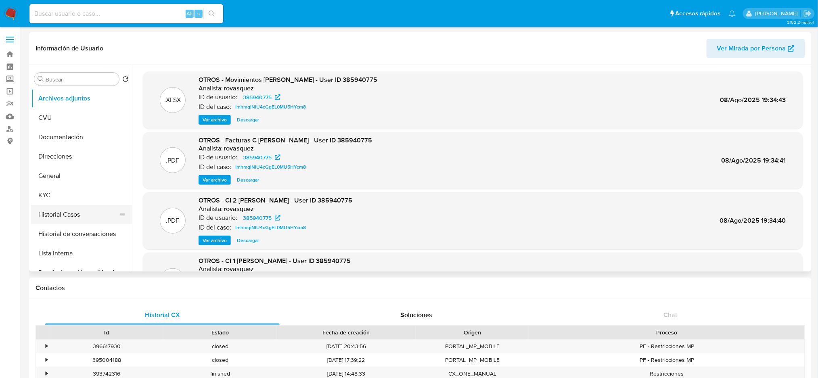
click at [67, 218] on button "Historial Casos" at bounding box center [78, 214] width 94 height 19
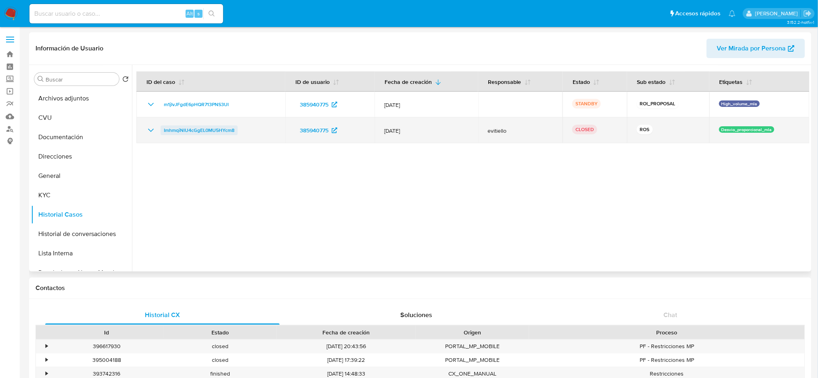
click at [202, 129] on span "ImhmqiNlU4cGgEL0MU5HYcm8" at bounding box center [199, 131] width 71 height 10
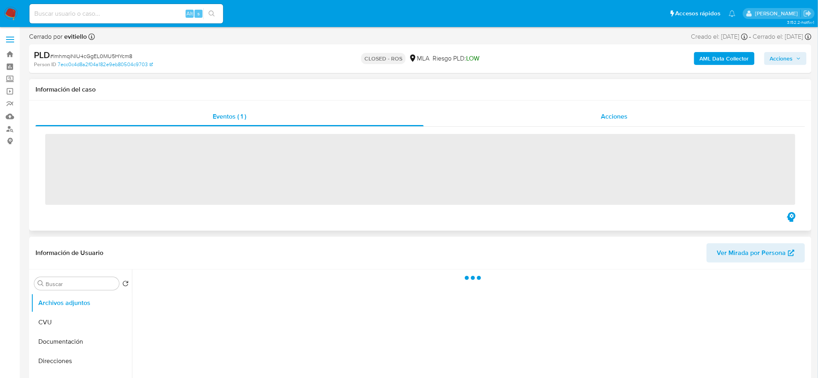
click at [599, 117] on div "Acciones" at bounding box center [614, 116] width 381 height 19
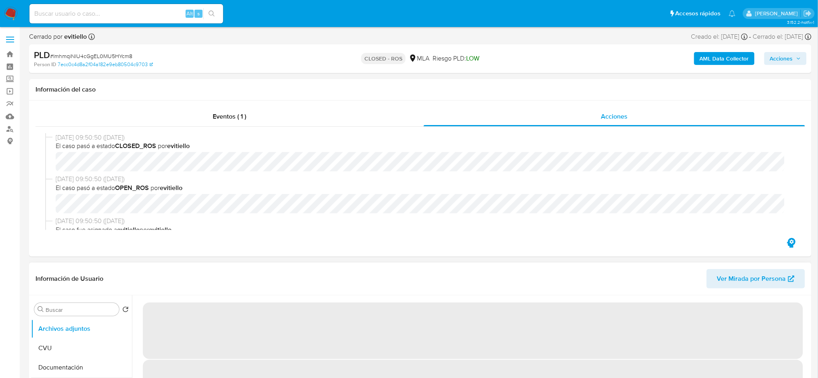
select select "10"
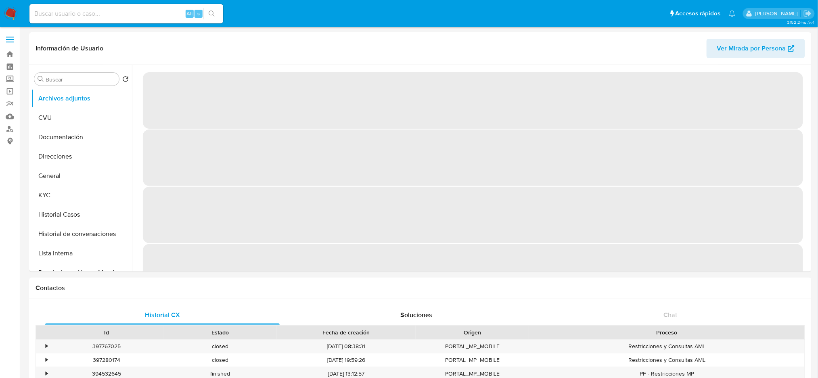
select select "10"
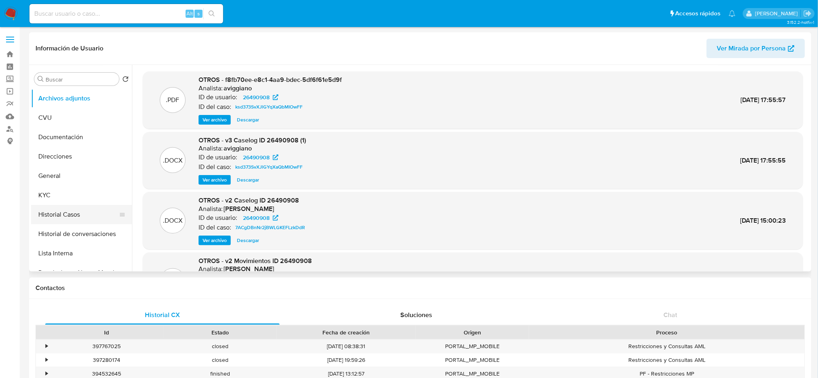
click at [79, 209] on button "Historial Casos" at bounding box center [78, 214] width 94 height 19
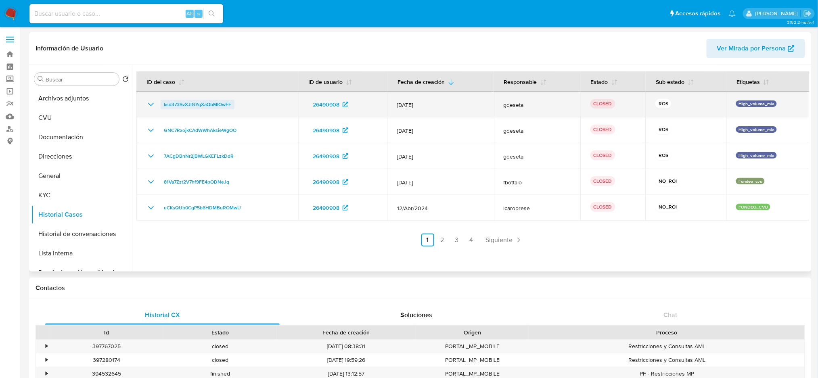
click at [179, 104] on span "ksd373SvXJlGYqXaQbMIOwFF" at bounding box center [197, 105] width 67 height 10
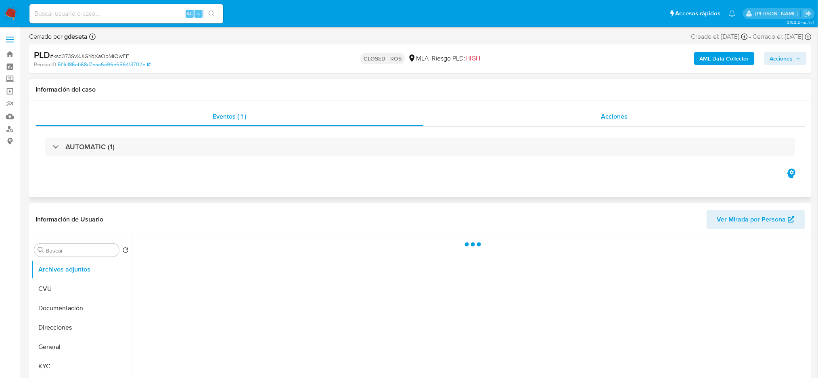
click at [643, 115] on div "Acciones" at bounding box center [614, 116] width 381 height 19
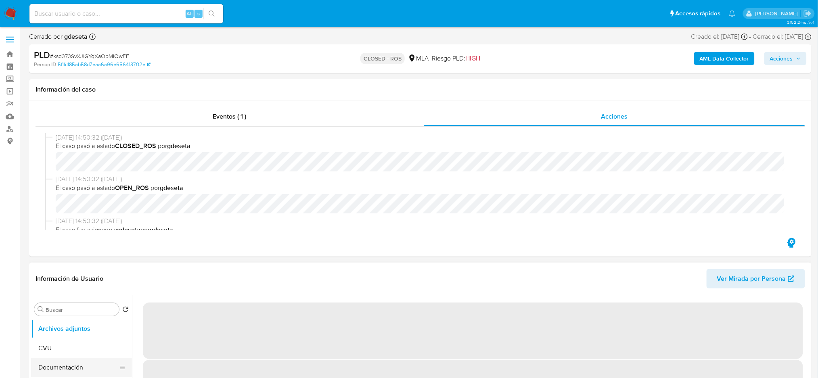
select select "10"
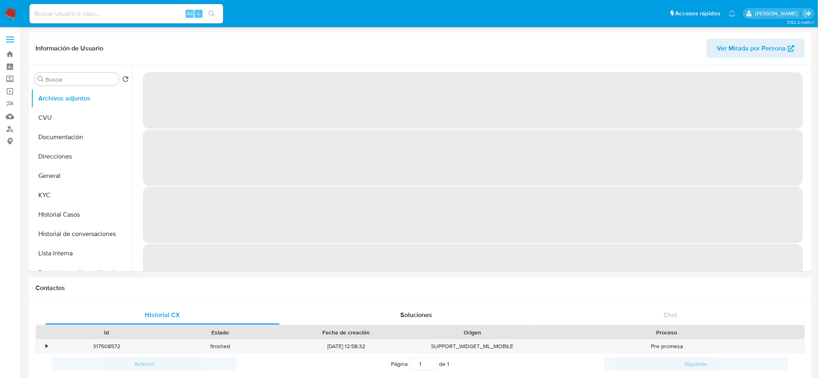
select select "10"
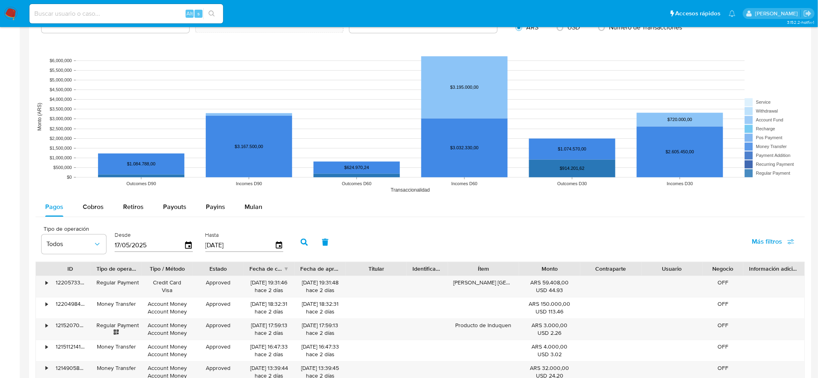
scroll to position [802, 0]
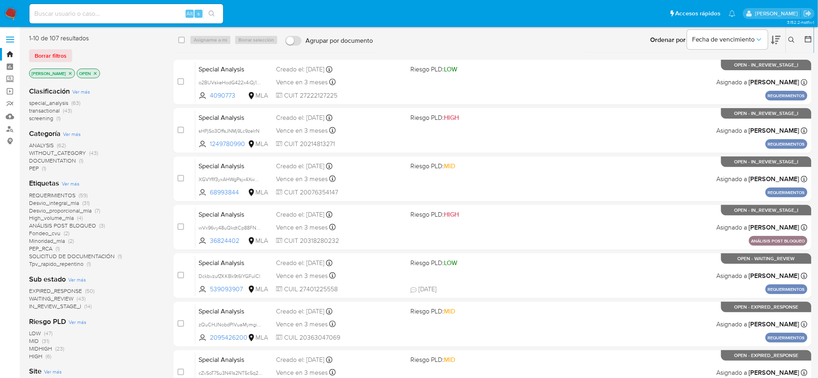
click at [791, 43] on icon at bounding box center [792, 40] width 6 height 6
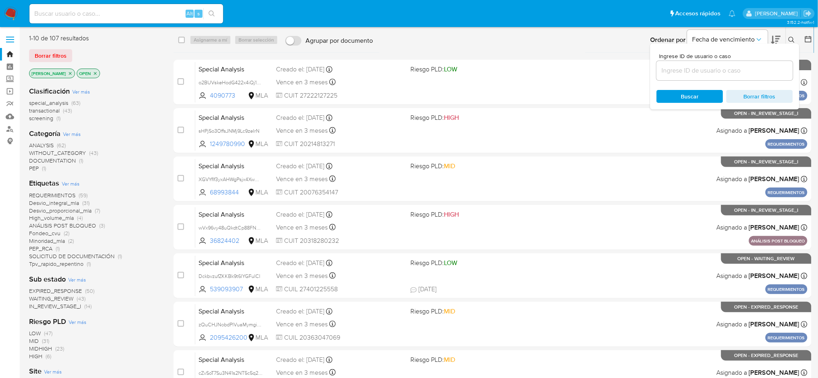
click at [707, 71] on input at bounding box center [725, 70] width 136 height 10
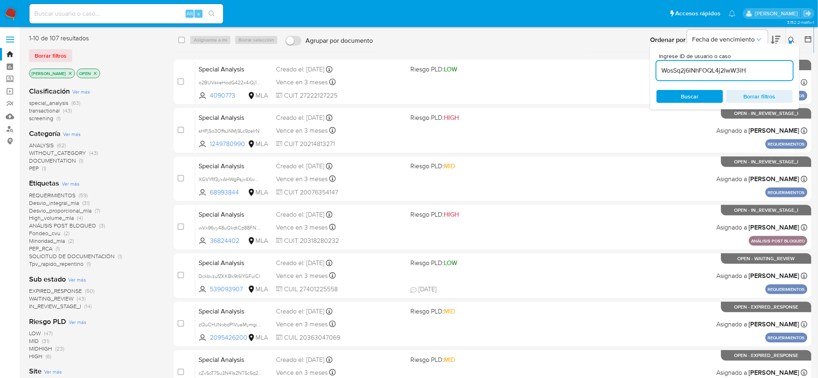
type input "WosSq2j6lNhFOQL4j2IwW3iH"
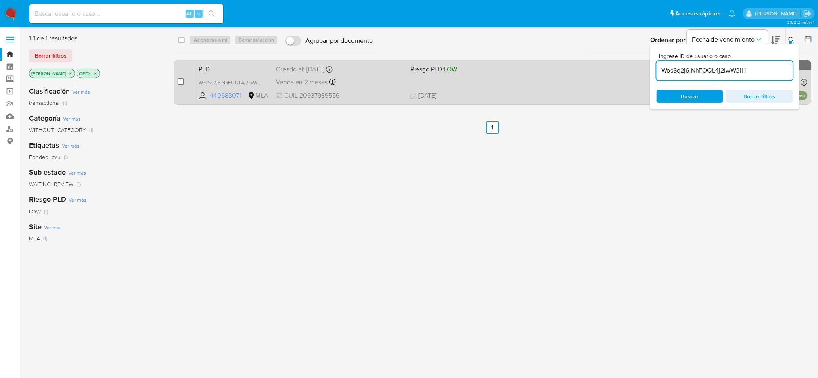
click at [179, 81] on input "checkbox" at bounding box center [181, 81] width 6 height 6
checkbox input "true"
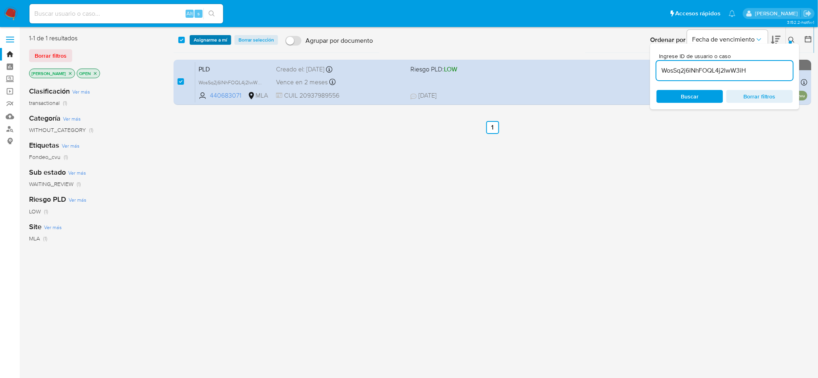
click at [203, 39] on span "Asignarme a mí" at bounding box center [210, 40] width 33 height 8
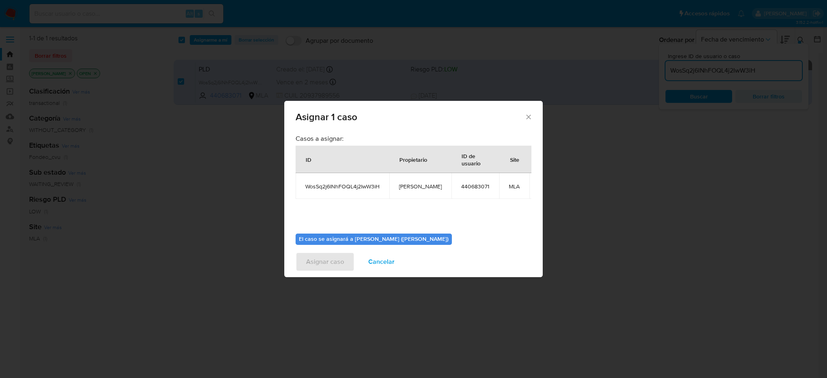
click at [416, 187] on span "amedzovich" at bounding box center [420, 186] width 43 height 7
copy span "amedzovich"
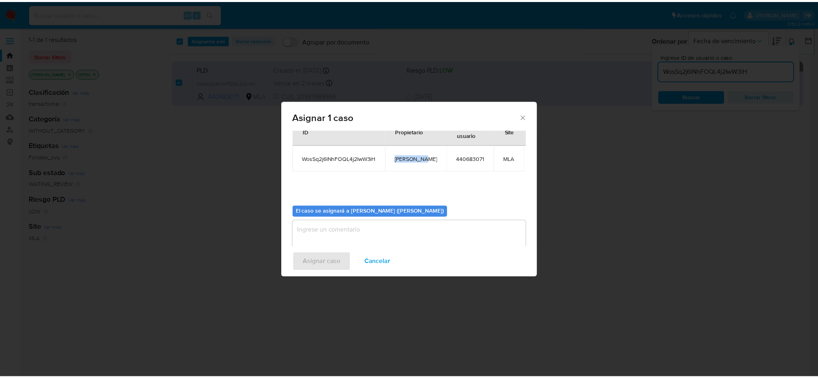
scroll to position [41, 0]
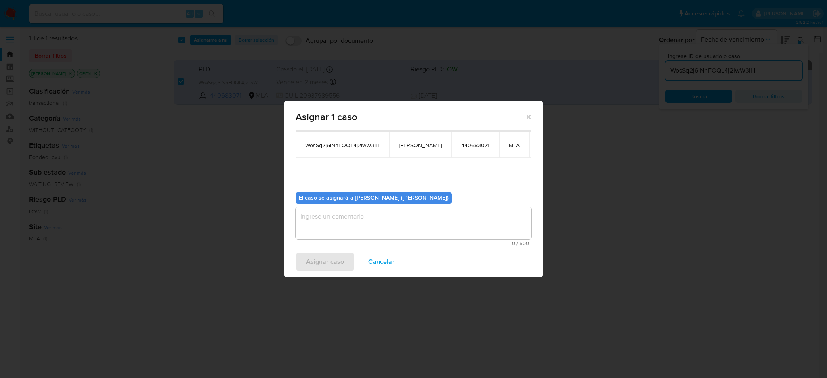
click at [346, 209] on textarea "assign-modal" at bounding box center [413, 223] width 236 height 32
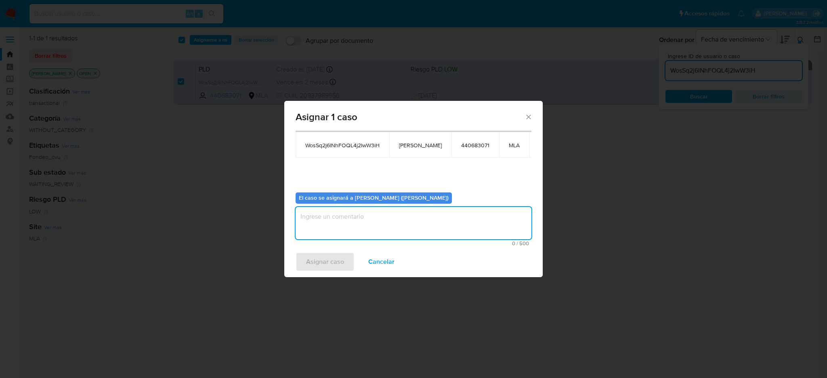
paste textarea "amedzovich"
type textarea "amedzovich"
click at [335, 256] on span "Asignar caso" at bounding box center [325, 262] width 38 height 18
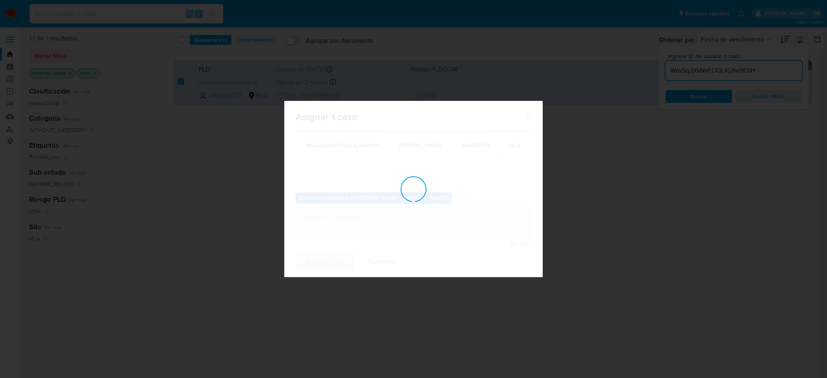
checkbox input "false"
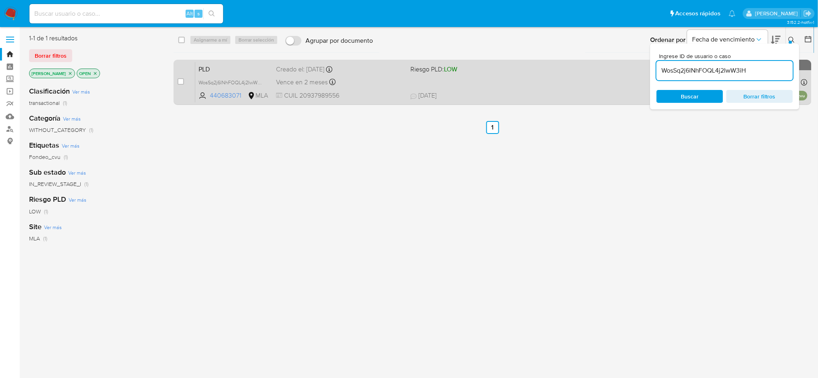
click at [362, 88] on div "PLD WosSq2j6lNhFOQL4j2IwW3iH 440683071 MLA Riesgo PLD: LOW Creado el: 12/07/202…" at bounding box center [501, 82] width 612 height 41
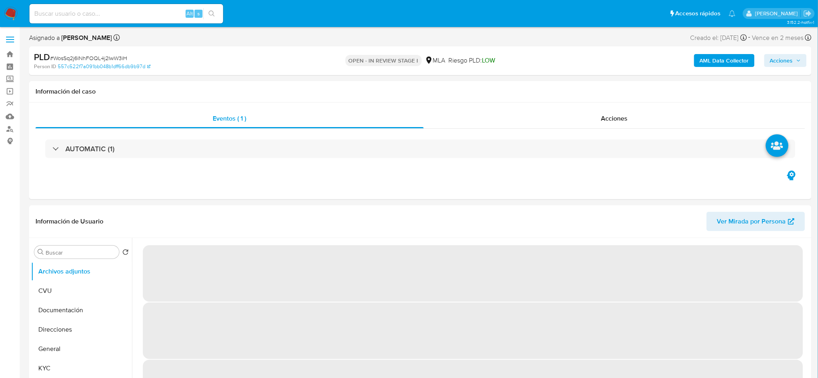
select select "10"
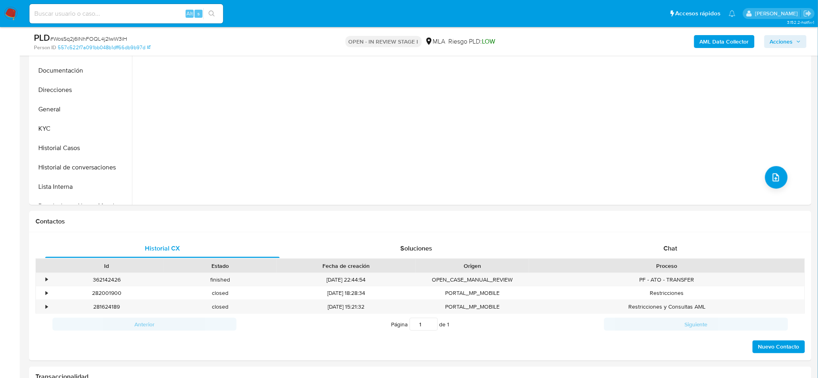
scroll to position [377, 0]
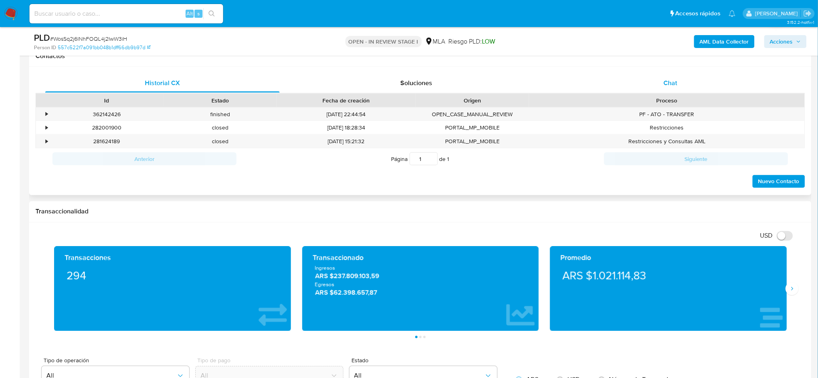
click at [677, 80] on span "Chat" at bounding box center [670, 82] width 14 height 9
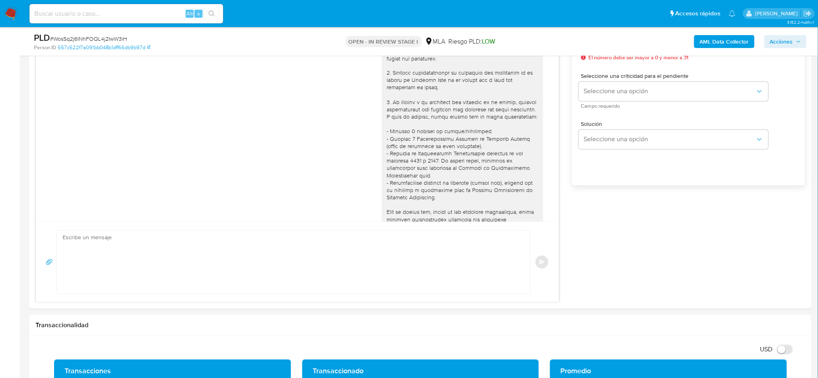
scroll to position [317, 0]
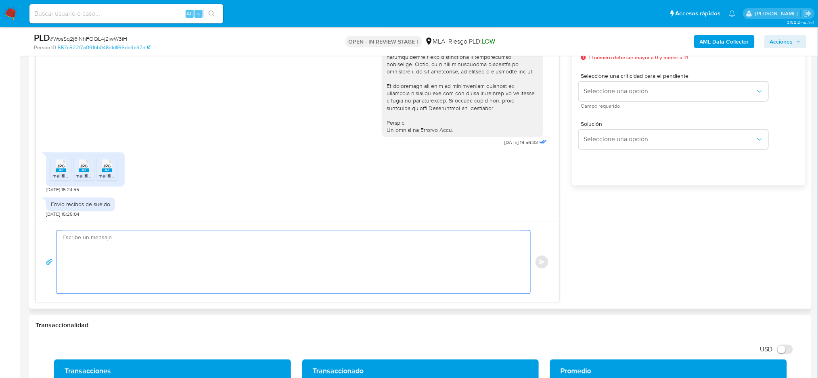
click at [126, 241] on textarea at bounding box center [292, 262] width 458 height 63
paste textarea "Hola, ¡Muchas gracias por tu respuesta! Confirmamos la recepción de la document…"
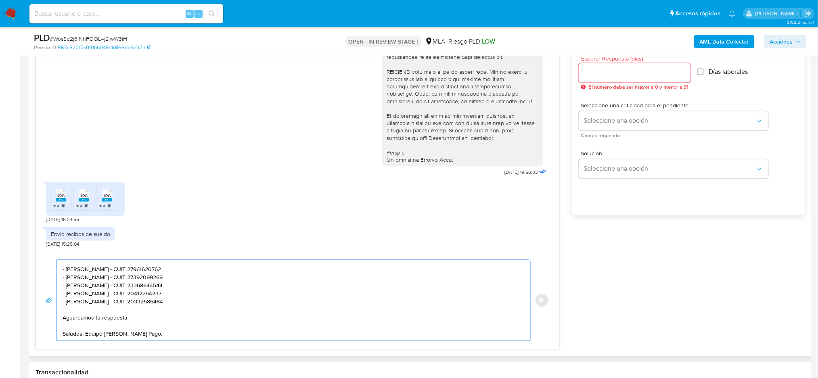
scroll to position [430, 0]
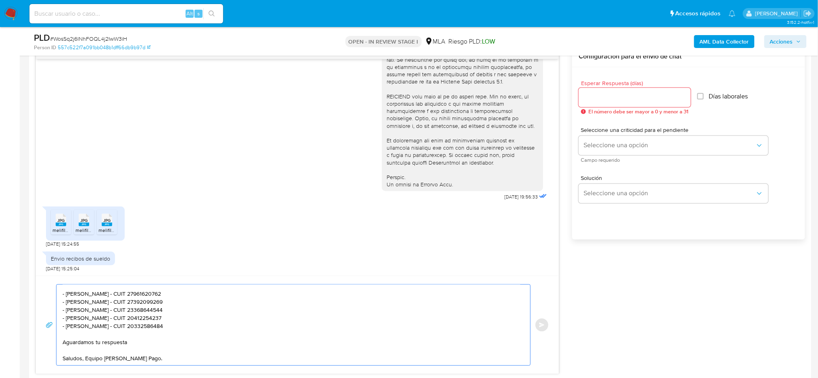
type textarea "Hola, ¡Muchas gracias por tu respuesta! Confirmamos la recepción de la document…"
click at [606, 100] on input "Esperar Respuesta (días)" at bounding box center [635, 97] width 112 height 10
type input "2"
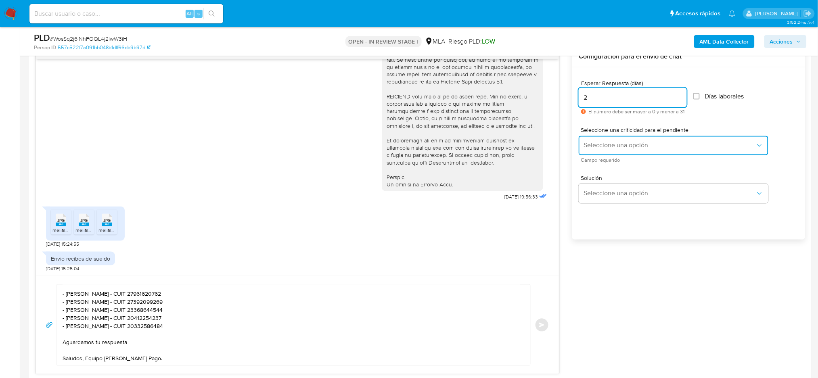
click at [595, 144] on span "Seleccione una opción" at bounding box center [670, 146] width 172 height 8
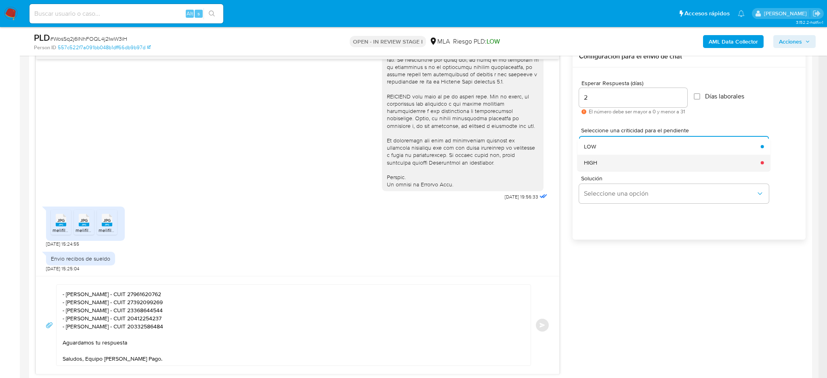
click at [596, 155] on div "HIGH" at bounding box center [670, 163] width 172 height 16
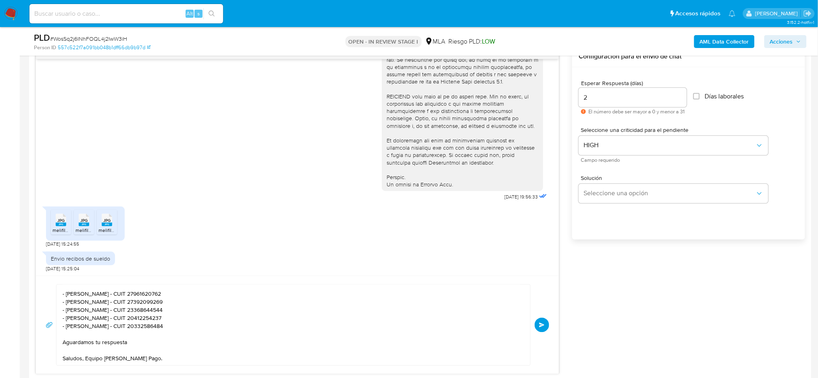
click at [544, 324] on span "Enviar" at bounding box center [542, 325] width 6 height 5
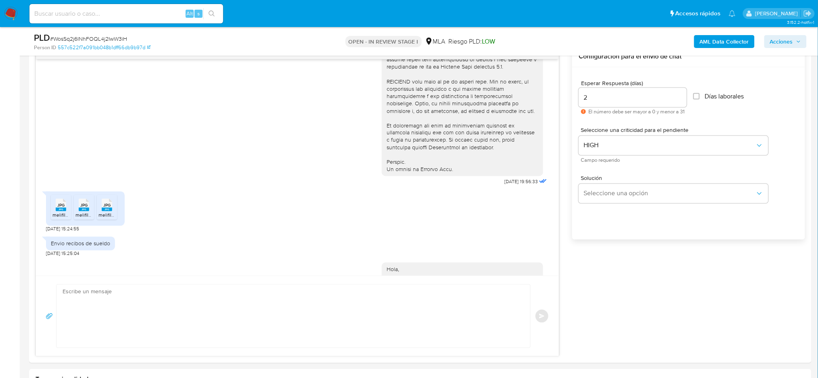
scroll to position [473, 0]
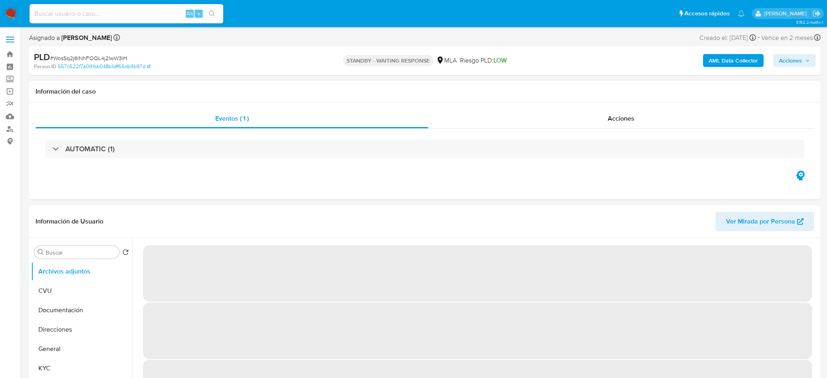
select select "10"
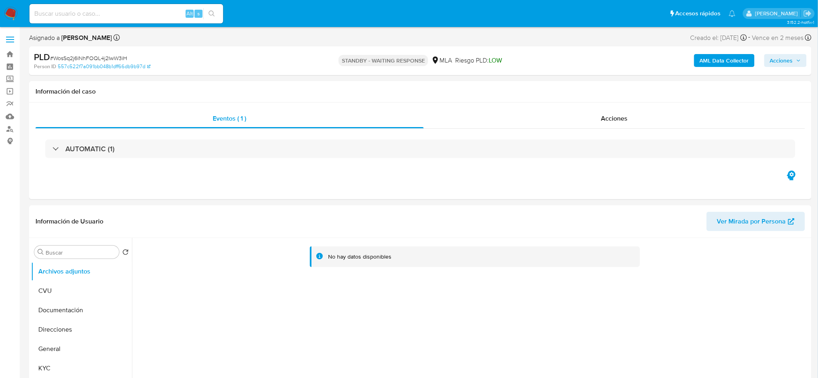
click at [145, 14] on input at bounding box center [126, 13] width 194 height 10
paste input "8UtCXOENLAlRjy3DjC34dOke"
type input "8UtCXOENLAlRjy3DjC34dOke"
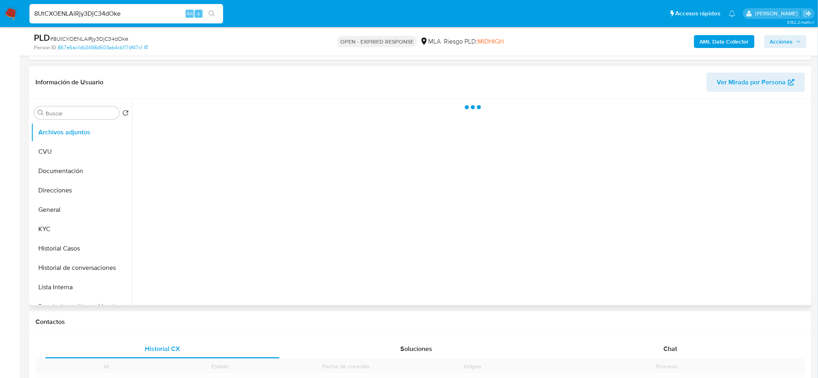
scroll to position [161, 0]
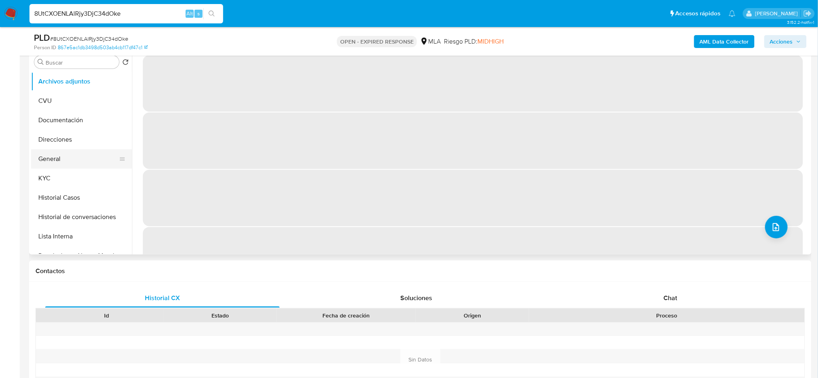
click at [61, 163] on button "General" at bounding box center [78, 158] width 94 height 19
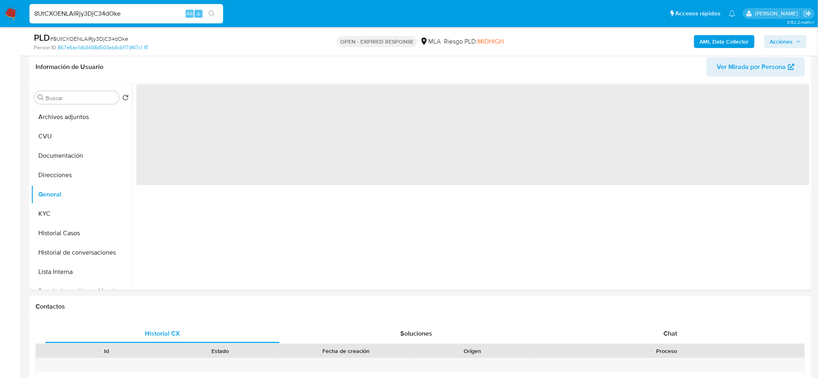
scroll to position [107, 0]
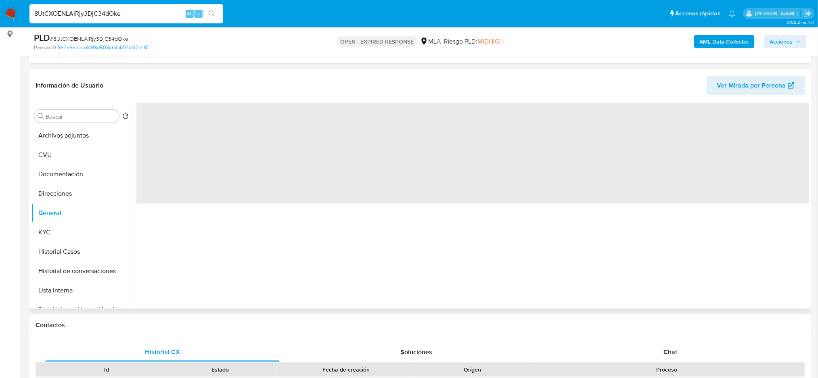
select select "10"
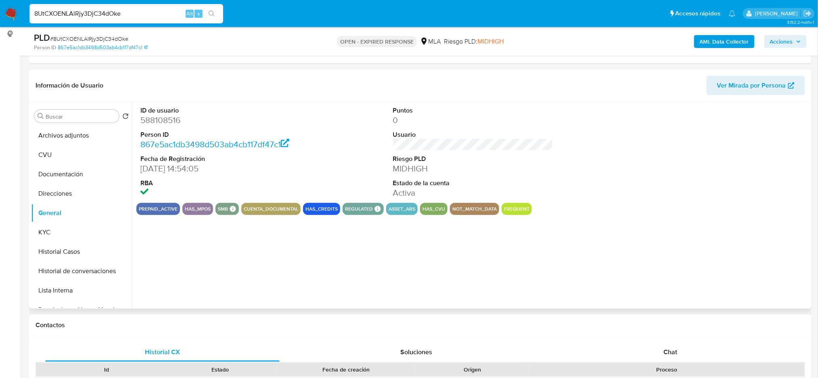
click at [159, 122] on dd "588108516" at bounding box center [220, 120] width 160 height 11
copy dd "588108516"
click at [51, 232] on button "KYC" at bounding box center [78, 232] width 94 height 19
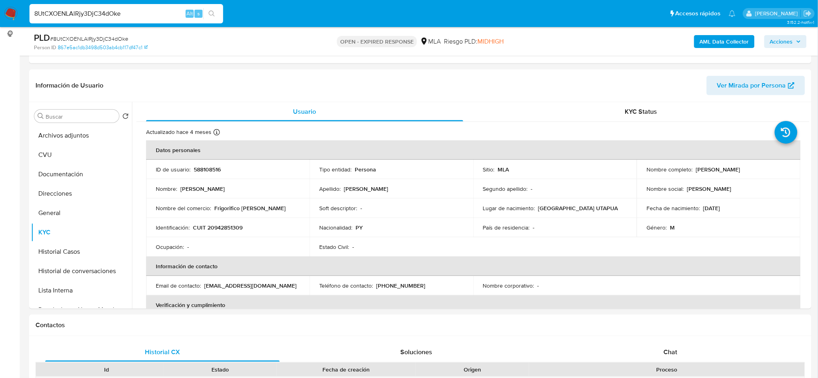
click at [235, 226] on p "CUIT 20942851309" at bounding box center [218, 227] width 50 height 7
copy p "20942851309"
drag, startPoint x: 228, startPoint y: 236, endPoint x: 223, endPoint y: 237, distance: 4.9
click at [228, 236] on td "Identificación : CUIT 20942851309" at bounding box center [227, 227] width 163 height 19
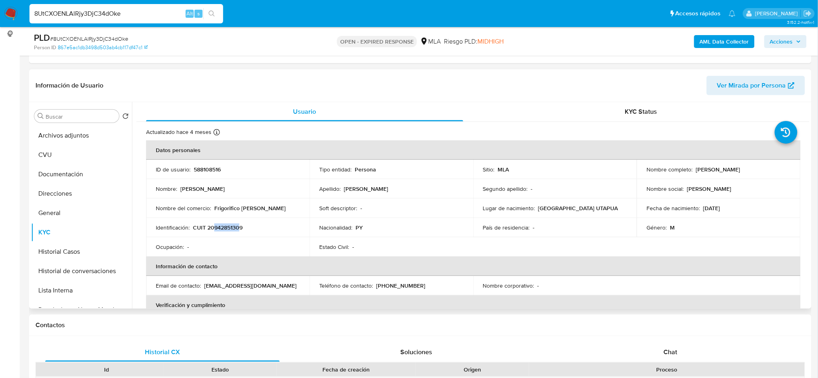
drag, startPoint x: 213, startPoint y: 228, endPoint x: 238, endPoint y: 227, distance: 25.1
click at [238, 227] on p "CUIT 20942851309" at bounding box center [218, 227] width 50 height 7
copy p "94285130"
drag, startPoint x: 694, startPoint y: 170, endPoint x: 778, endPoint y: 169, distance: 83.5
click at [778, 169] on div "Nombre completo : Milciades Alarcon Caceres" at bounding box center [719, 169] width 144 height 7
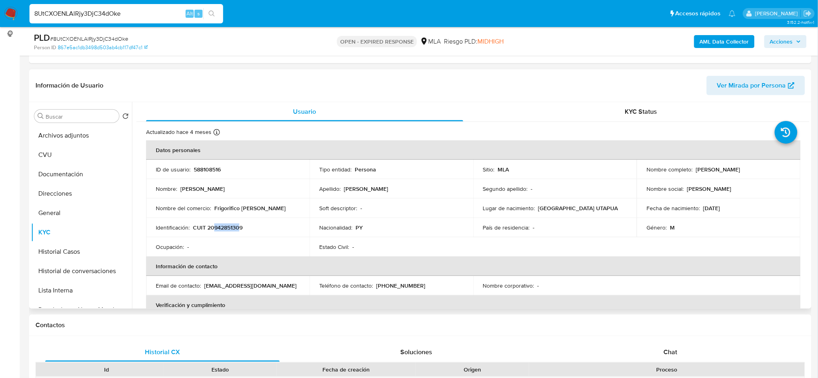
copy p "Milciades Alarcon Caceres"
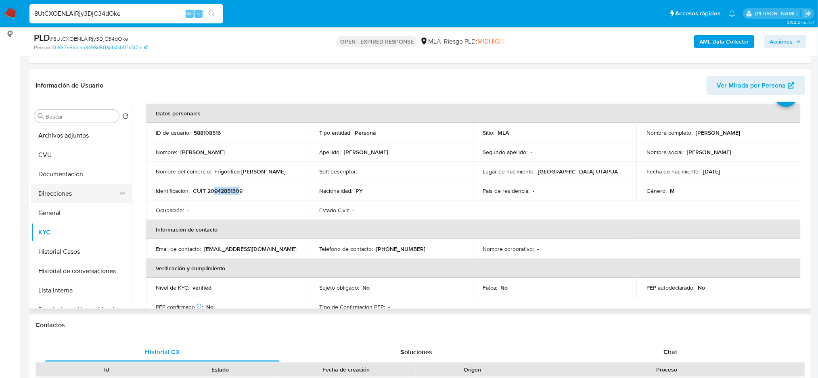
scroll to position [2, 0]
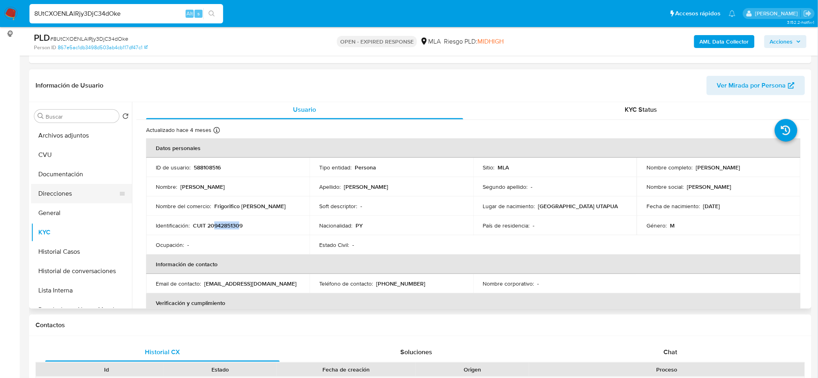
click at [63, 188] on button "Direcciones" at bounding box center [78, 193] width 94 height 19
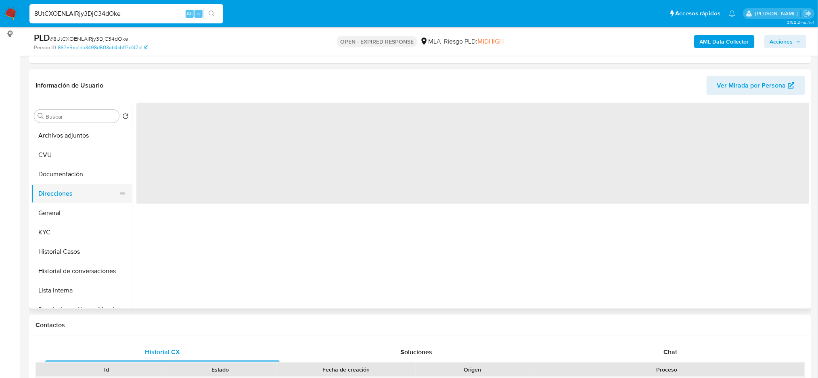
scroll to position [0, 0]
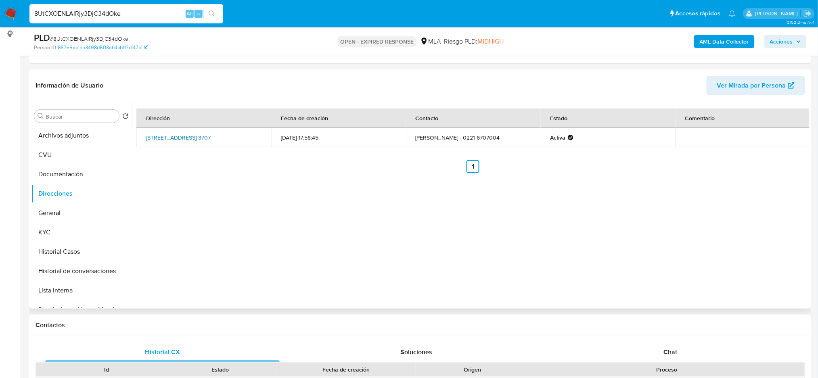
drag, startPoint x: 140, startPoint y: 131, endPoint x: 201, endPoint y: 132, distance: 61.0
click at [201, 132] on td "30 Y 162 3707, Berisso, Buenos Aires, 1900, Argentina 3707" at bounding box center [203, 137] width 135 height 19
copy link "30 Y 162 3707, Berisso"
click at [52, 237] on button "KYC" at bounding box center [78, 232] width 94 height 19
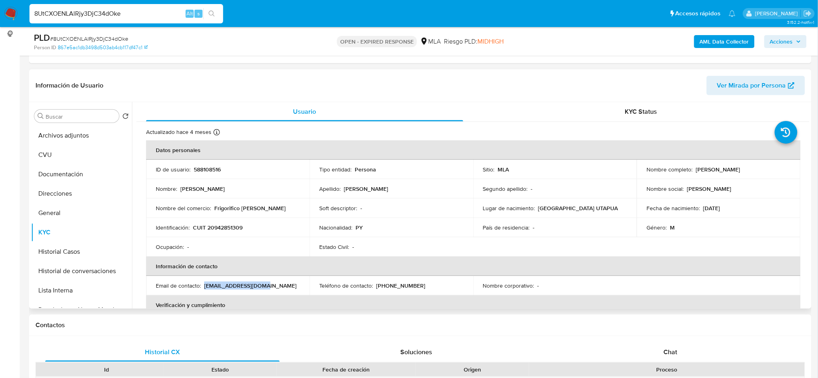
drag, startPoint x: 204, startPoint y: 287, endPoint x: 272, endPoint y: 285, distance: 68.2
click at [272, 285] on div "Email de contacto : miki162y30@gmail.com" at bounding box center [228, 285] width 144 height 7
copy p "miki162y30@gmail.com"
click at [71, 181] on button "Documentación" at bounding box center [78, 174] width 94 height 19
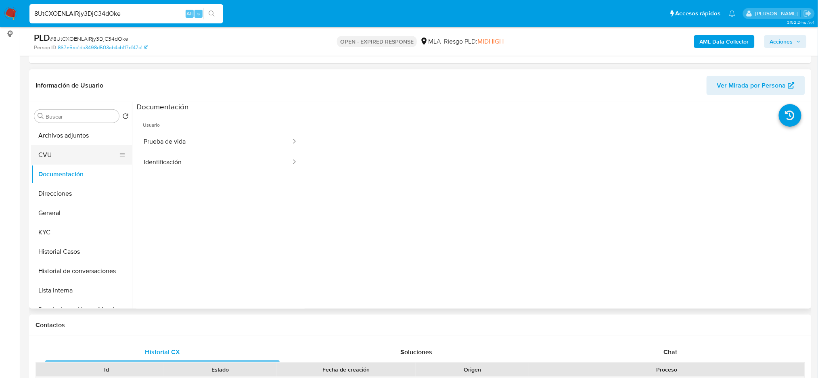
click at [48, 151] on button "CVU" at bounding box center [78, 154] width 94 height 19
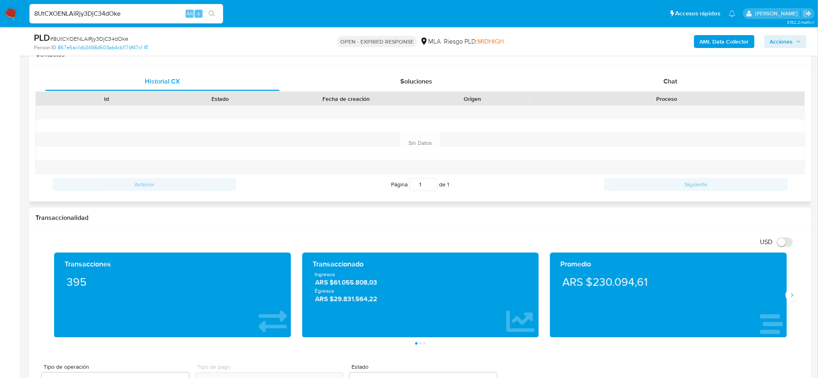
scroll to position [248, 0]
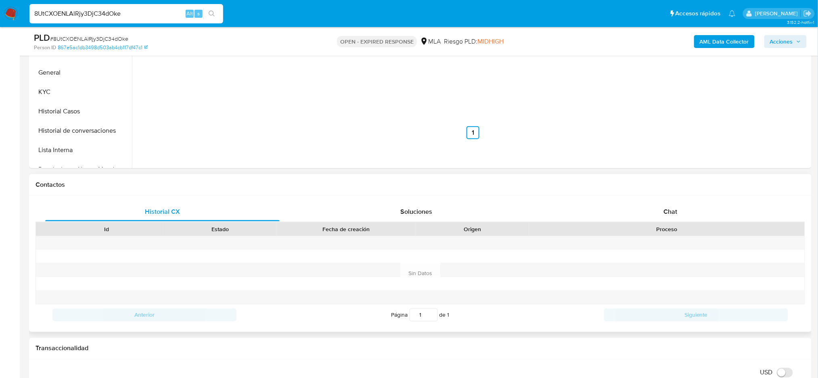
click at [688, 197] on div "Historial CX Soluciones Chat Id Estado Fecha de creación Origen Proceso Anterio…" at bounding box center [420, 264] width 783 height 136
click at [683, 206] on div "Chat" at bounding box center [670, 211] width 234 height 19
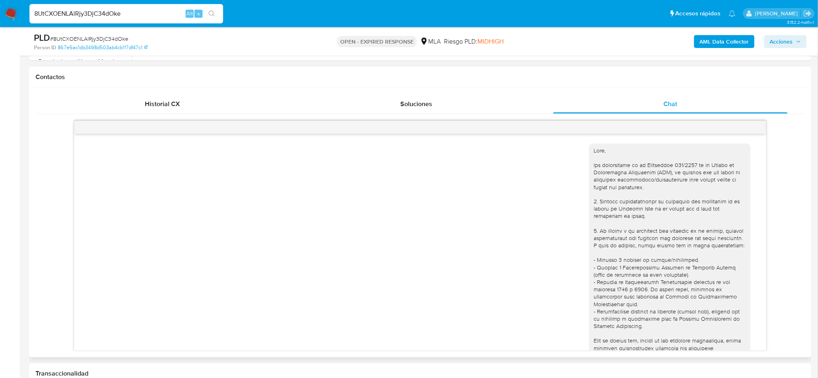
scroll to position [418, 0]
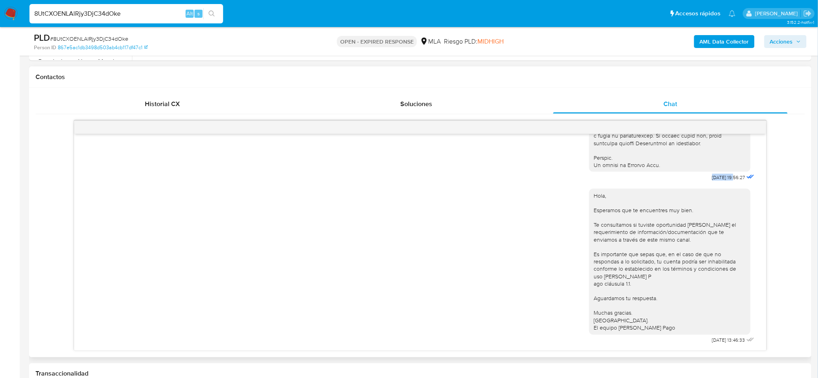
drag, startPoint x: 695, startPoint y: 173, endPoint x: 718, endPoint y: 173, distance: 22.6
copy span "17/07/2025"
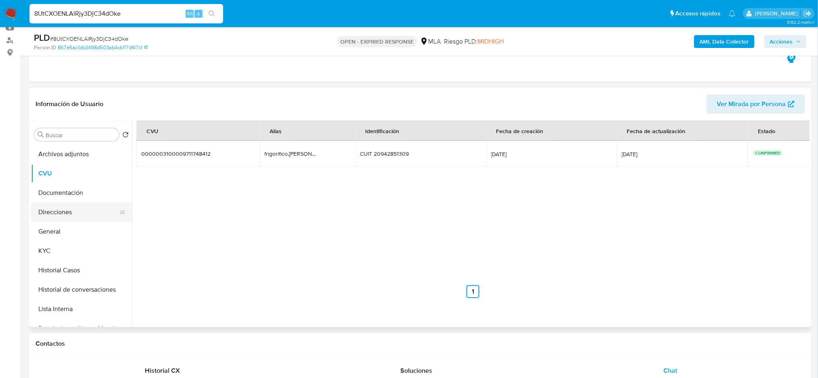
scroll to position [86, 0]
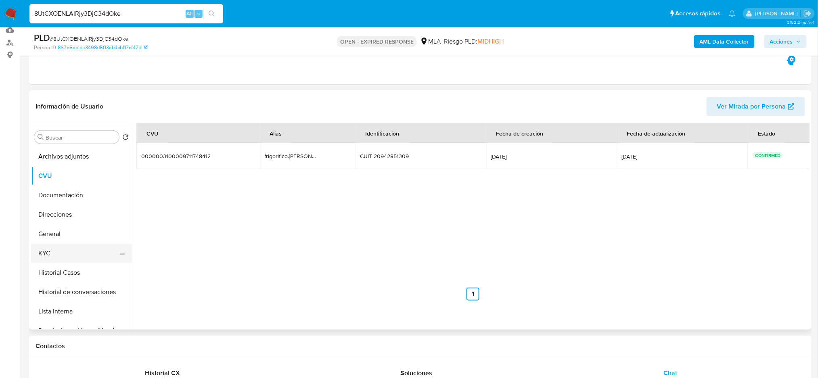
drag, startPoint x: 62, startPoint y: 257, endPoint x: 84, endPoint y: 258, distance: 22.6
click at [62, 257] on button "KYC" at bounding box center [78, 253] width 94 height 19
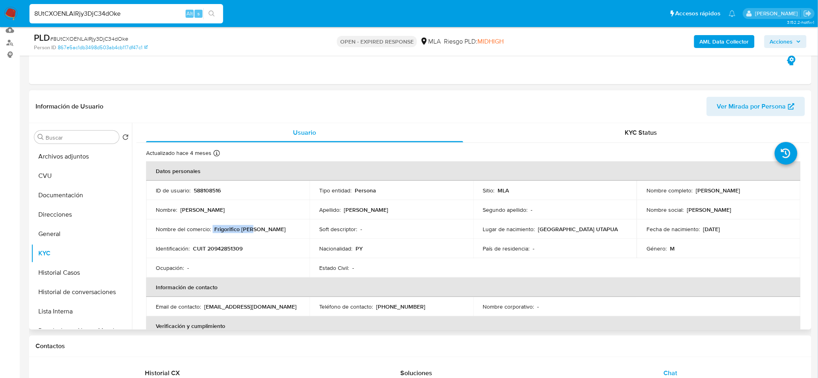
drag, startPoint x: 212, startPoint y: 231, endPoint x: 282, endPoint y: 230, distance: 69.4
click at [282, 230] on div "Nombre del comercio : Frigorifico miki" at bounding box center [228, 229] width 144 height 7
copy div "Frigorifico miki"
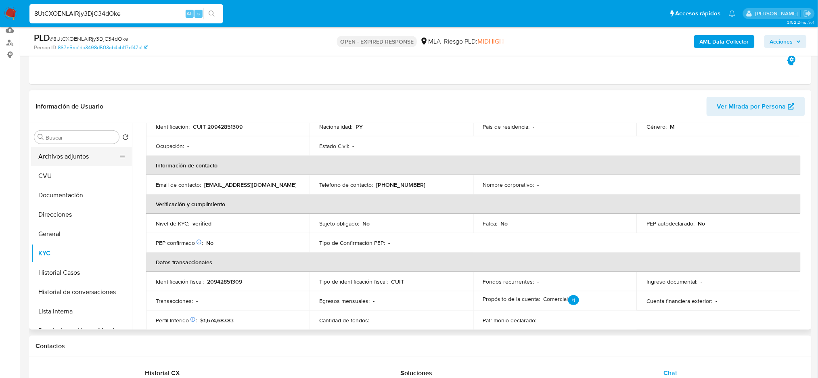
scroll to position [110, 0]
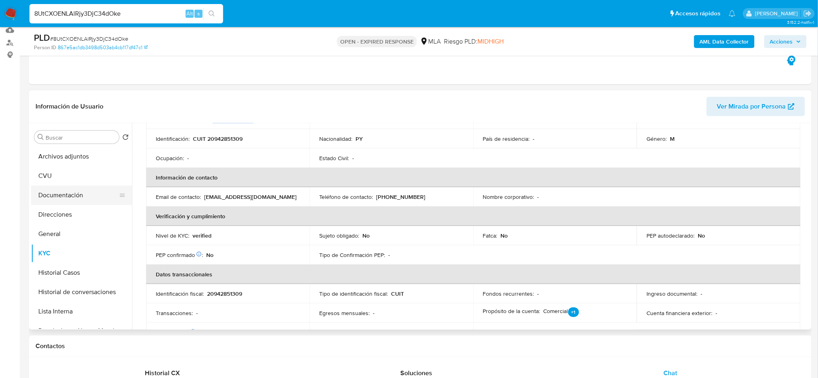
drag, startPoint x: 68, startPoint y: 215, endPoint x: 88, endPoint y: 197, distance: 26.6
click at [68, 215] on button "Direcciones" at bounding box center [81, 214] width 101 height 19
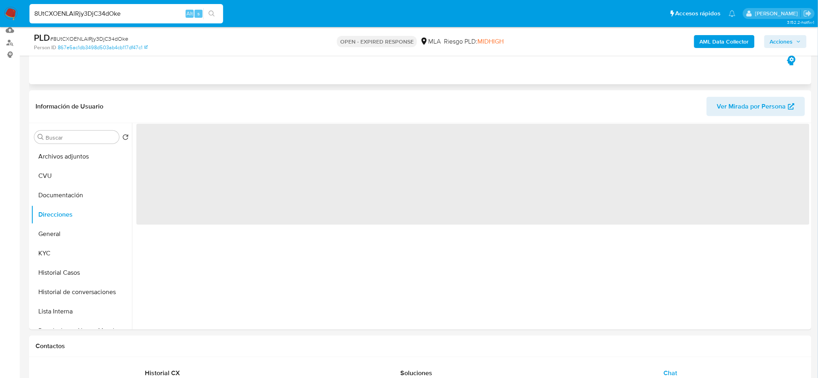
scroll to position [0, 0]
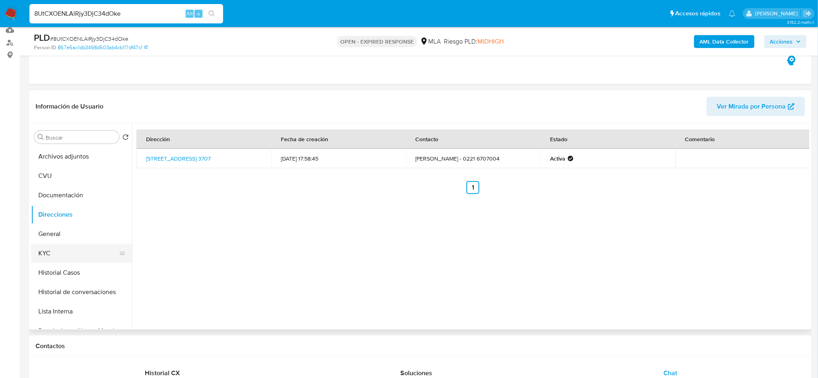
click at [71, 257] on button "KYC" at bounding box center [78, 253] width 94 height 19
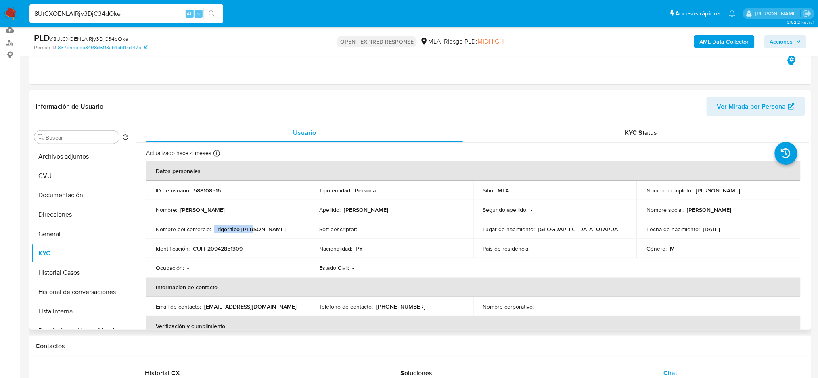
drag, startPoint x: 213, startPoint y: 230, endPoint x: 266, endPoint y: 228, distance: 52.5
click at [266, 228] on div "Nombre del comercio : Frigorifico miki" at bounding box center [228, 229] width 144 height 7
copy p "Frigorifico miki"
click at [220, 247] on p "CUIT 20942851309" at bounding box center [218, 248] width 50 height 7
drag, startPoint x: 222, startPoint y: 228, endPoint x: 278, endPoint y: 224, distance: 56.3
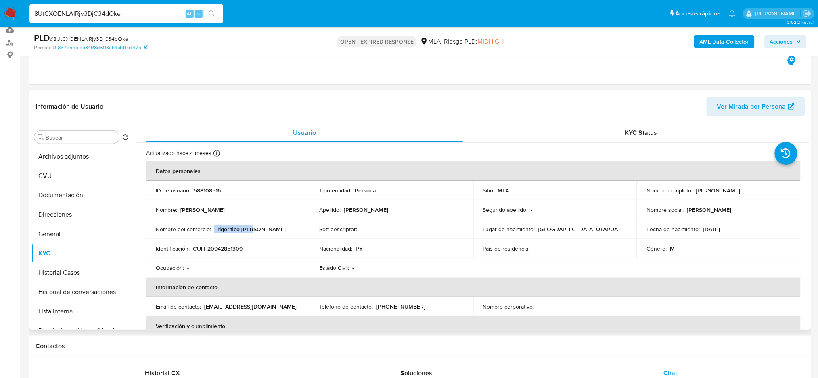
click at [278, 224] on td "Nombre del comercio : Frigorifico miki" at bounding box center [227, 229] width 163 height 19
copy p "Frigorifico miki"
click at [113, 38] on span "# 8UtCXOENLAlRjy3DjC34dOke" at bounding box center [89, 39] width 78 height 8
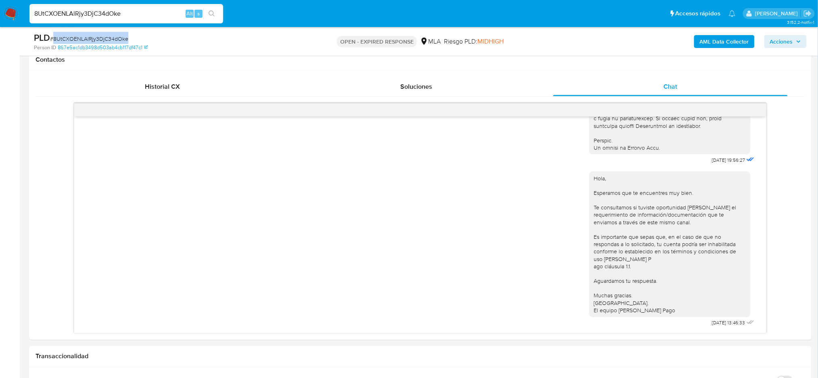
scroll to position [220, 0]
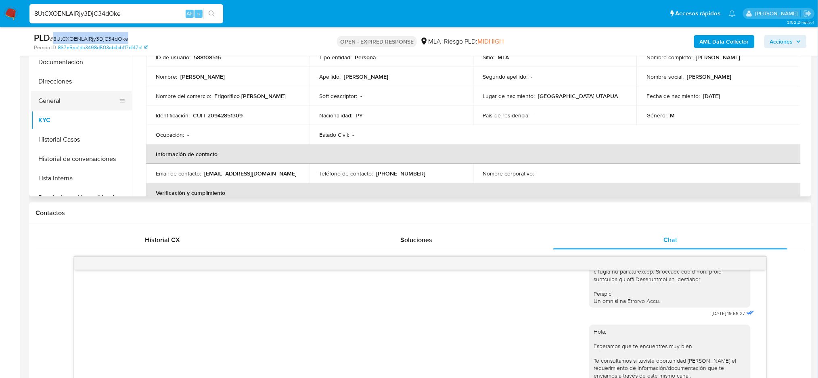
click at [39, 94] on button "General" at bounding box center [78, 100] width 94 height 19
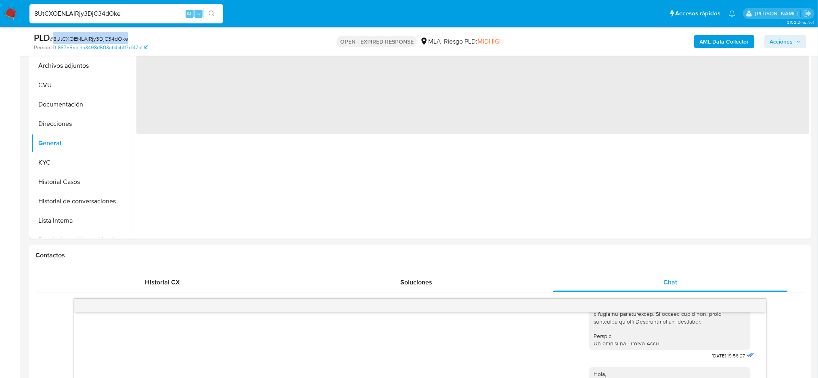
scroll to position [112, 0]
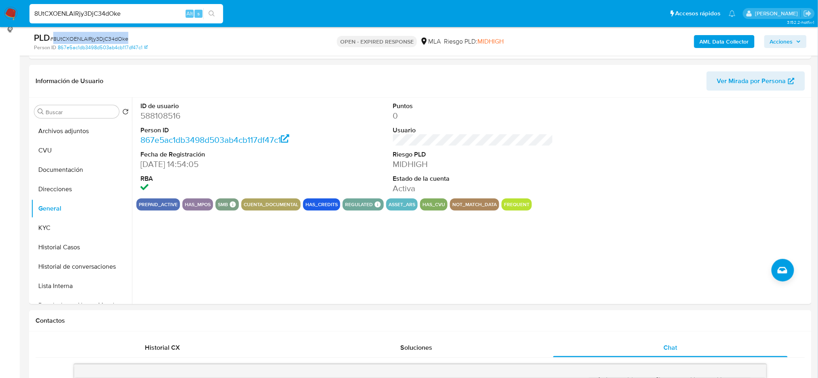
click at [10, 17] on img at bounding box center [11, 14] width 14 height 14
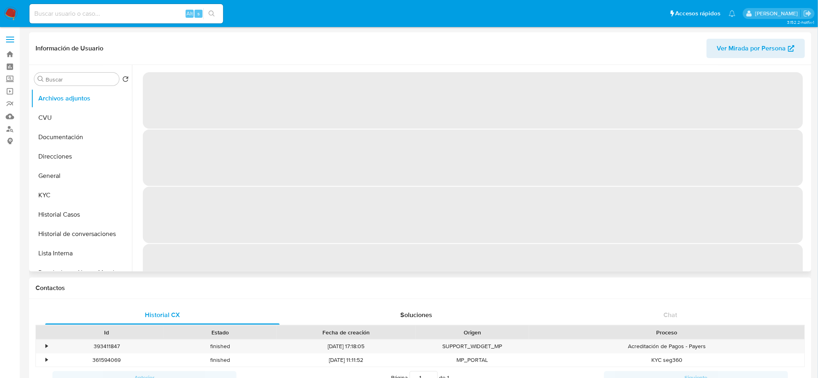
select select "10"
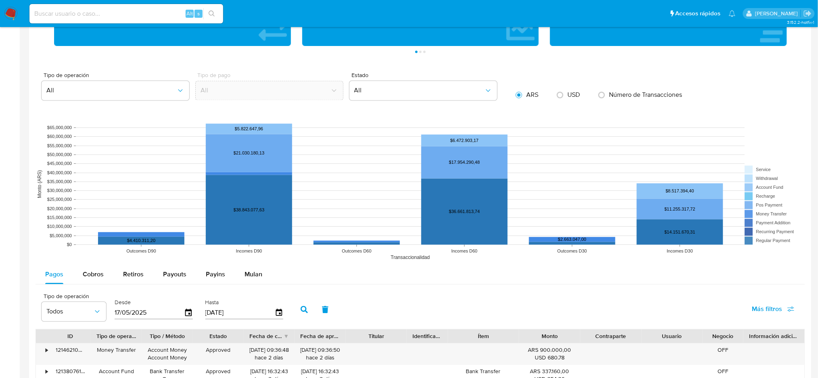
scroll to position [816, 0]
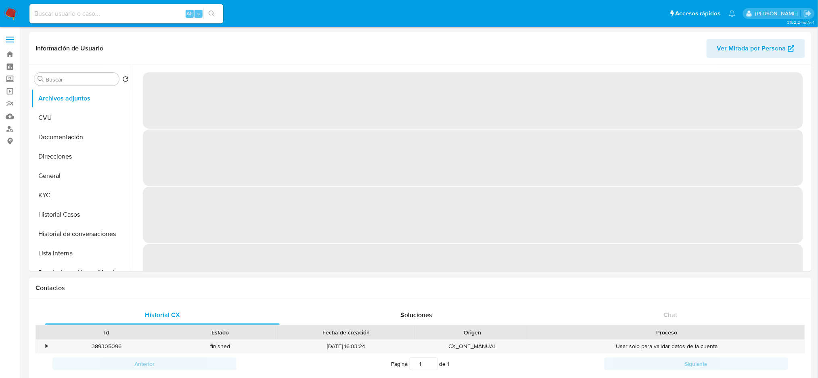
select select "10"
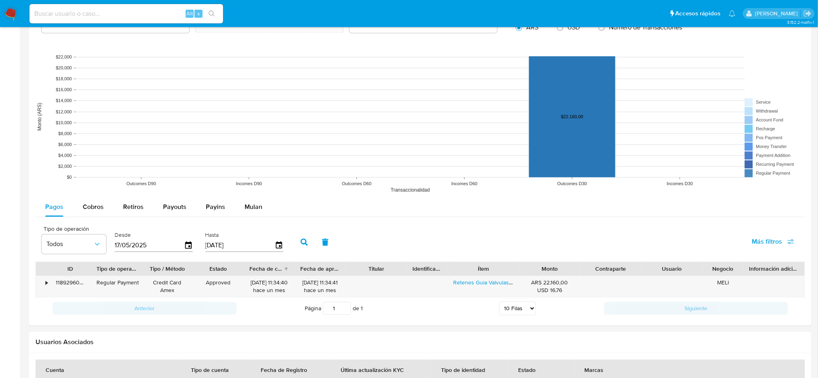
scroll to position [743, 0]
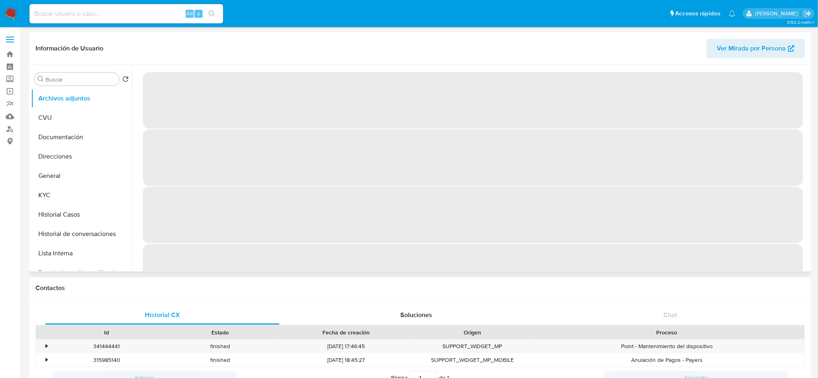
select select "10"
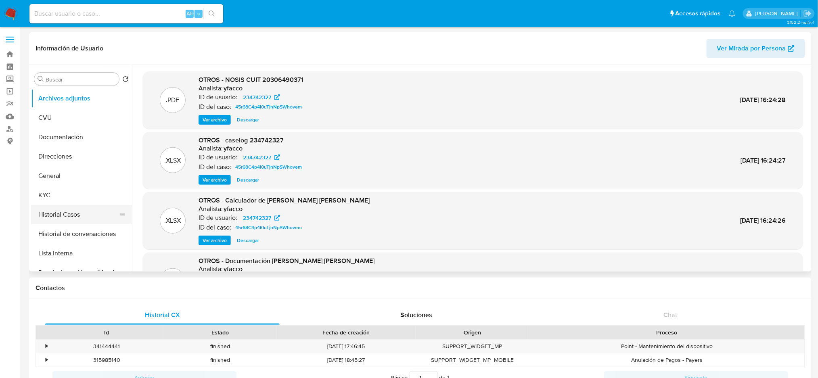
drag, startPoint x: 59, startPoint y: 211, endPoint x: 0, endPoint y: 225, distance: 60.6
click at [57, 206] on button "Historial Casos" at bounding box center [81, 214] width 101 height 19
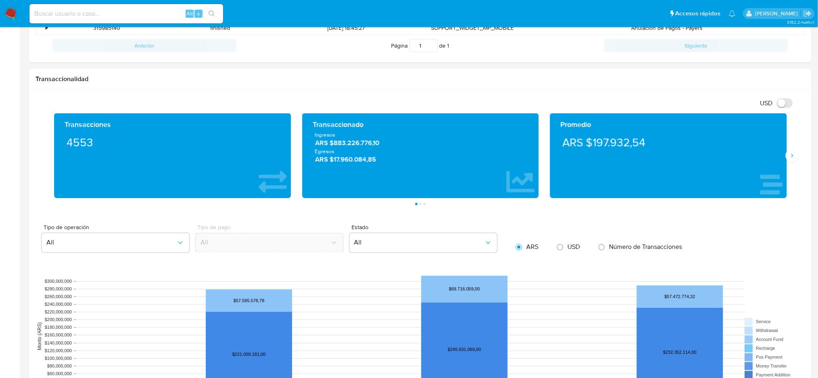
scroll to position [9, 0]
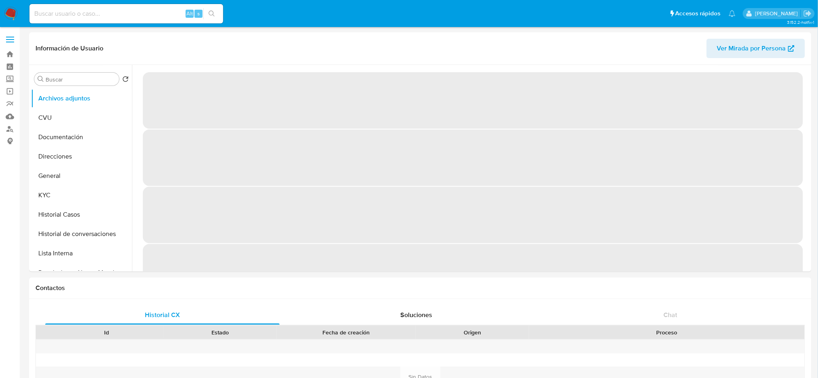
select select "10"
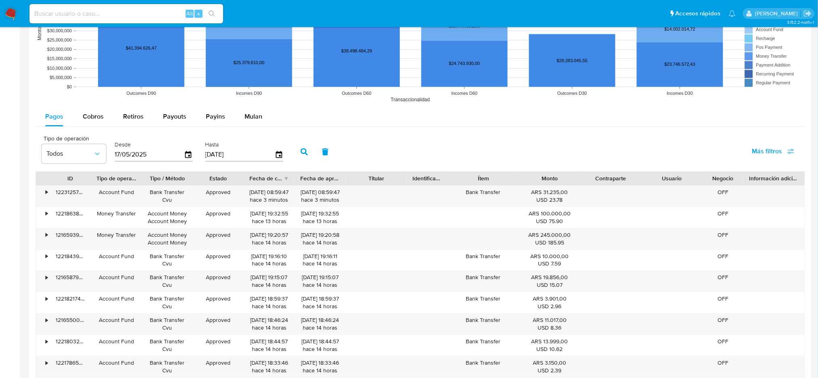
scroll to position [642, 0]
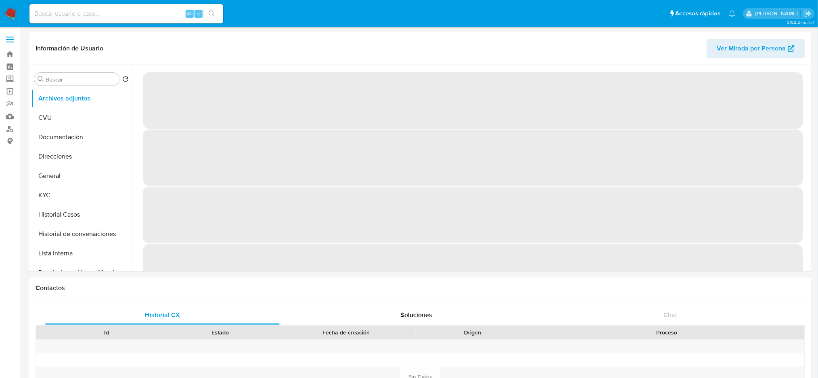
select select "10"
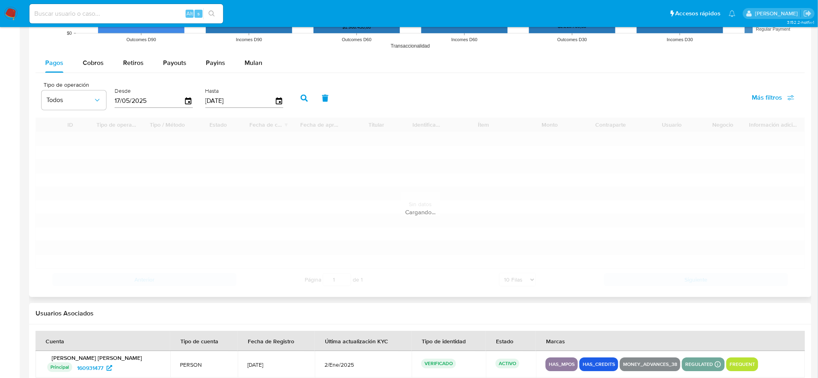
scroll to position [781, 0]
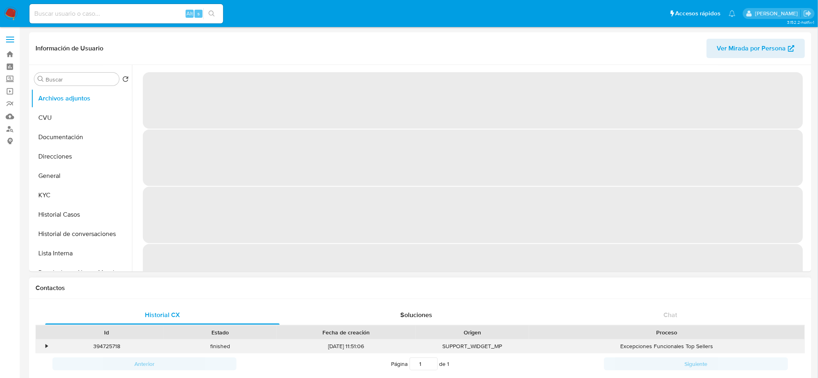
select select "10"
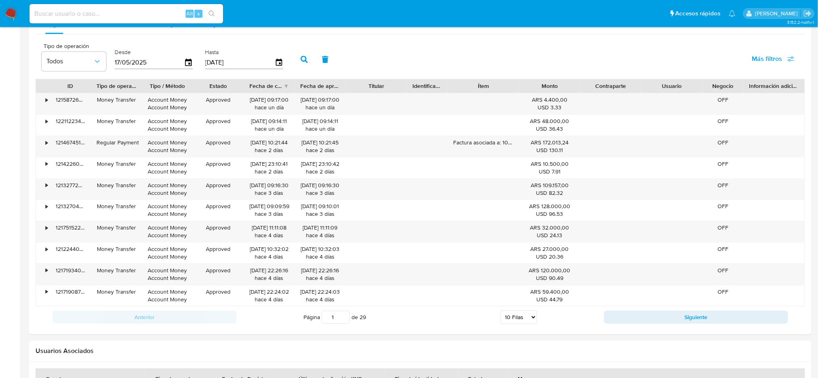
scroll to position [802, 0]
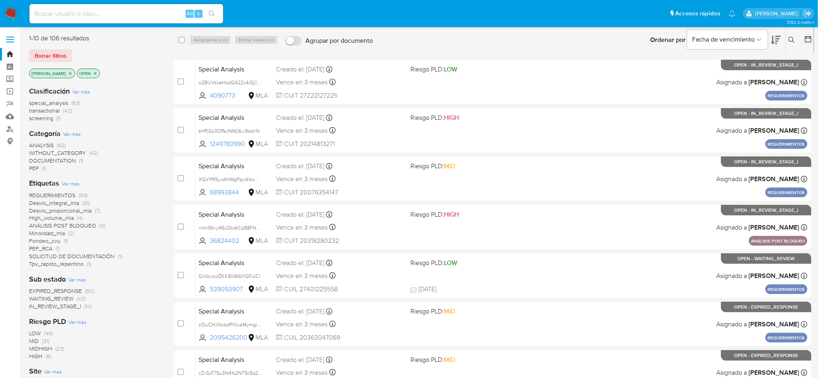
click at [792, 40] on icon at bounding box center [792, 40] width 6 height 6
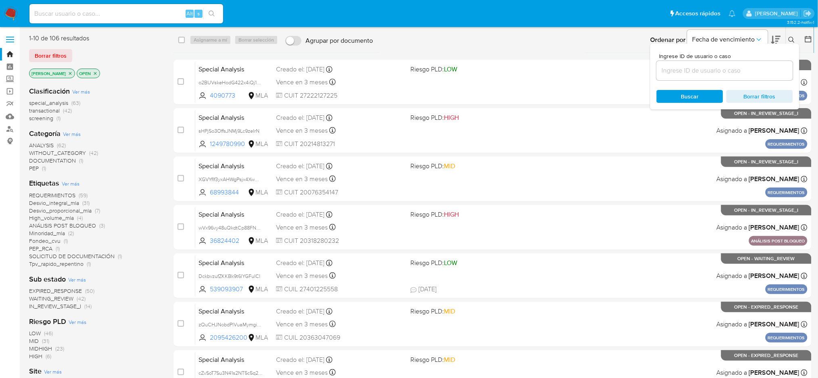
click at [743, 75] on input at bounding box center [725, 70] width 136 height 10
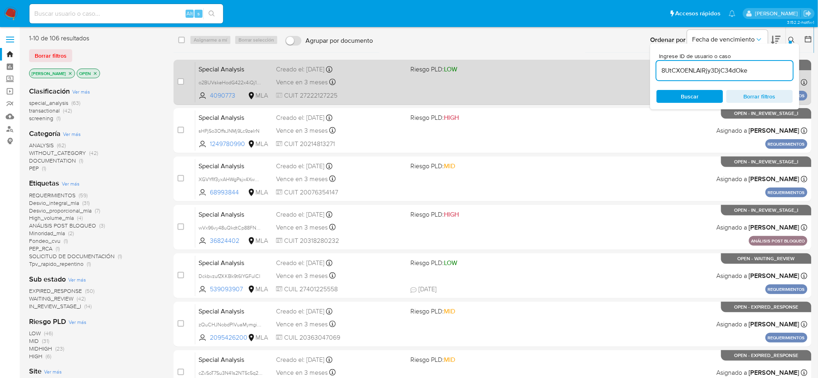
type input "8UtCXOENLAlRjy3DjC34dOke"
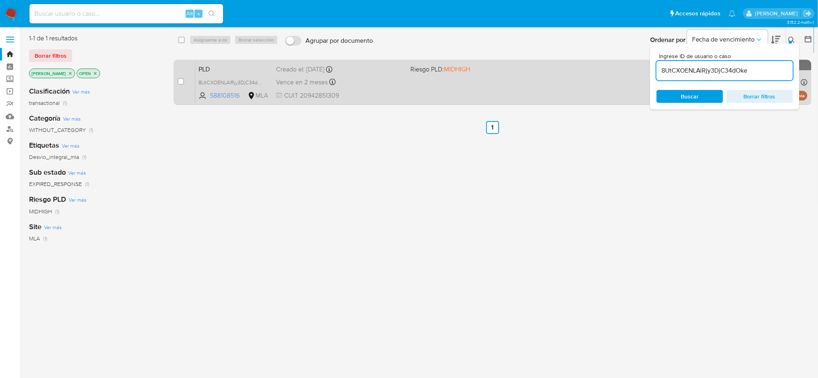
click at [176, 84] on div "case-item-checkbox No es posible asignar el caso PLD 8UtCXOENLAlRjy3DjC34dOke 5…" at bounding box center [493, 82] width 638 height 45
click at [178, 84] on input "checkbox" at bounding box center [181, 81] width 6 height 6
checkbox input "true"
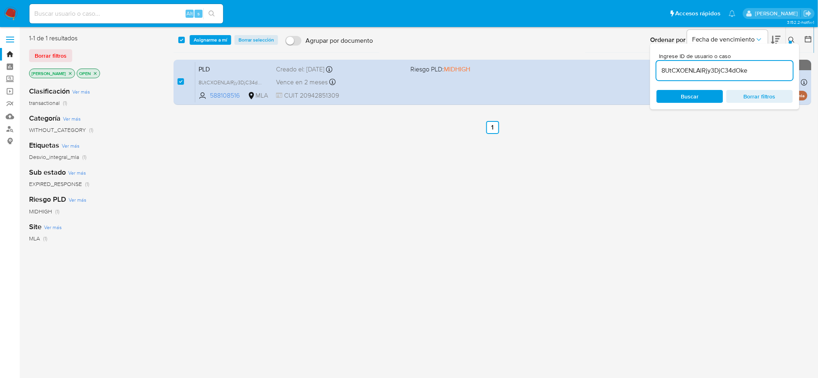
click at [197, 33] on div "select-all-cases-checkbox Asignarme a mí Borrar selección Agrupar por documento…" at bounding box center [494, 39] width 640 height 25
click at [210, 45] on div "select-all-cases-checkbox Asignarme a mí Borrar selección Agrupar por documento…" at bounding box center [494, 39] width 640 height 25
click at [211, 40] on span "Asignarme a mí" at bounding box center [210, 40] width 33 height 8
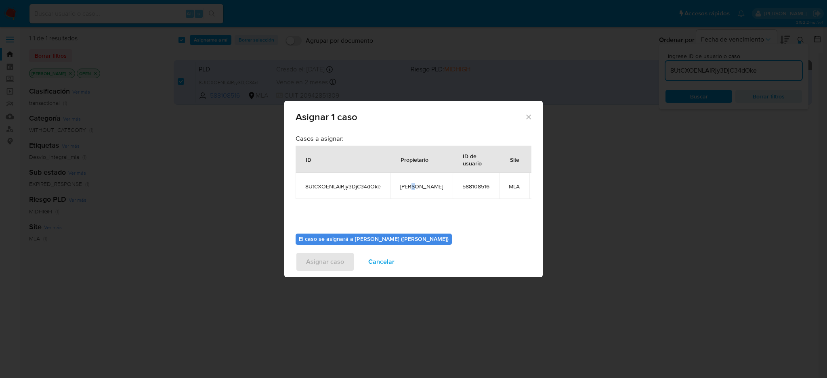
click at [415, 187] on span "[PERSON_NAME]" at bounding box center [421, 186] width 43 height 7
click at [398, 190] on td "[PERSON_NAME]" at bounding box center [421, 186] width 62 height 26
click at [403, 189] on span "[PERSON_NAME]" at bounding box center [421, 186] width 43 height 7
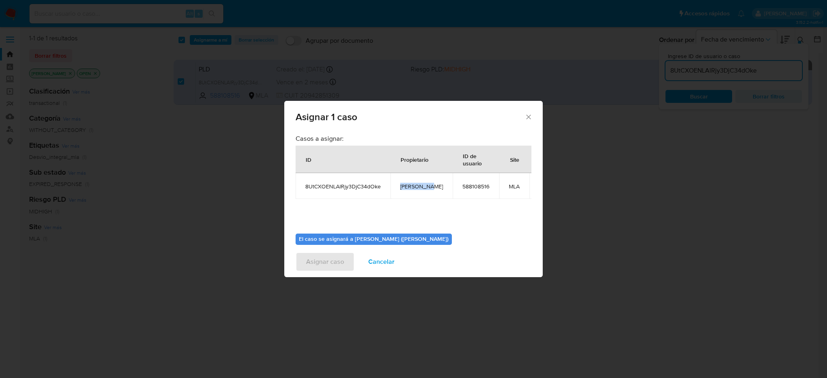
copy span "[PERSON_NAME]"
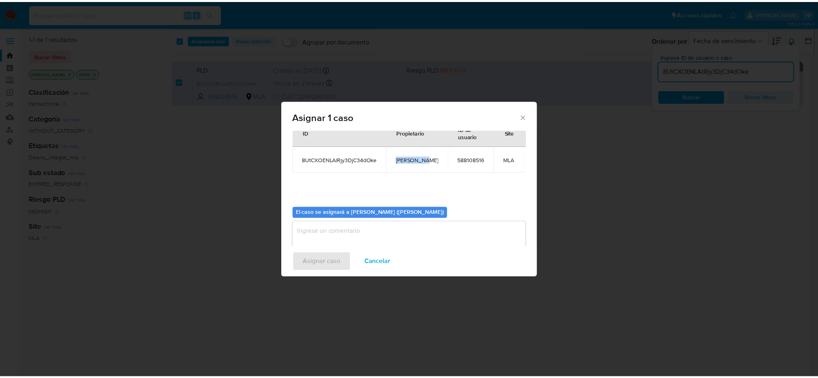
scroll to position [41, 0]
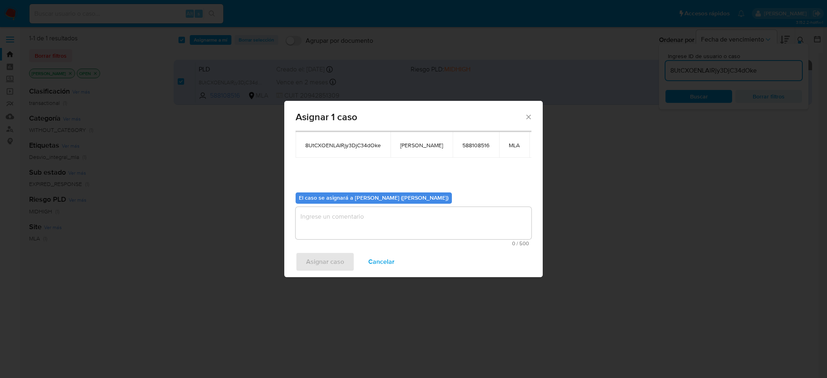
click at [352, 216] on textarea "assign-modal" at bounding box center [413, 223] width 236 height 32
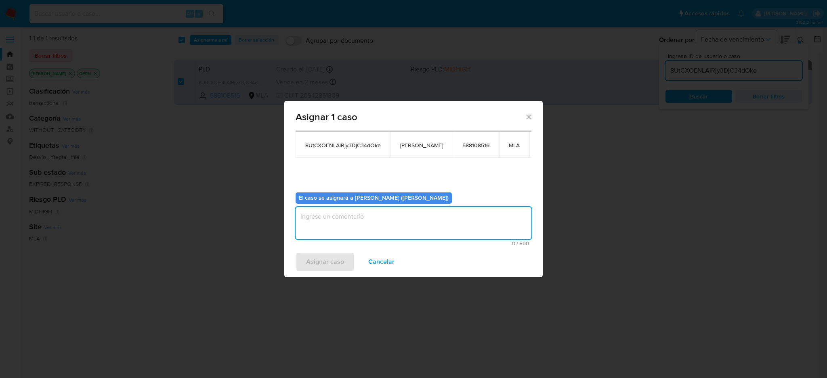
paste textarea "[PERSON_NAME]"
type textarea "[PERSON_NAME]"
click at [326, 264] on span "Asignar caso" at bounding box center [325, 262] width 38 height 18
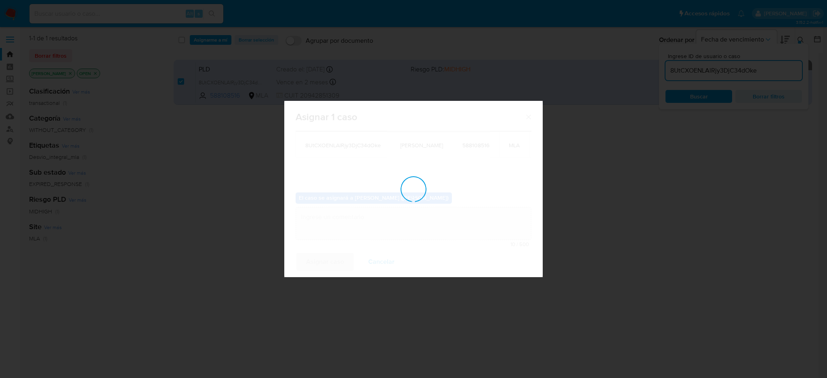
checkbox input "false"
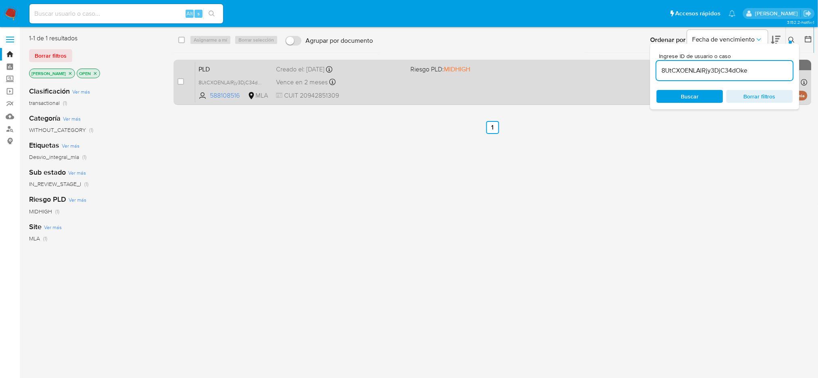
click at [379, 103] on div "case-item-checkbox No es posible asignar el caso PLD 8UtCXOENLAlRjy3DjC34dOke 5…" at bounding box center [493, 82] width 638 height 45
click at [375, 92] on span "CUIT 20942851309" at bounding box center [340, 95] width 128 height 9
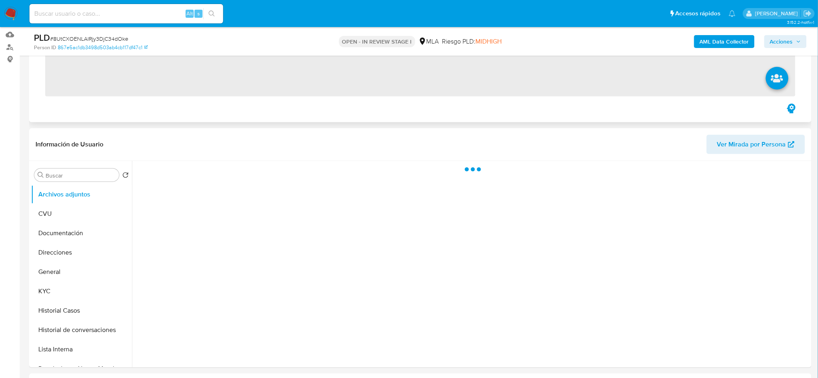
scroll to position [215, 0]
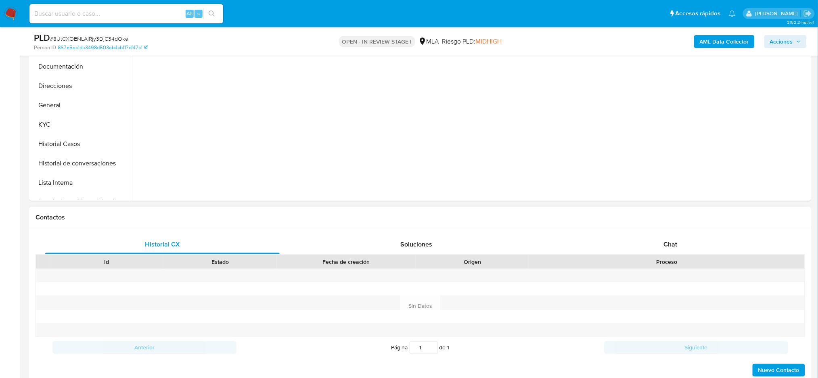
click at [683, 274] on div at bounding box center [667, 275] width 276 height 13
click at [680, 252] on div "Chat" at bounding box center [670, 244] width 234 height 19
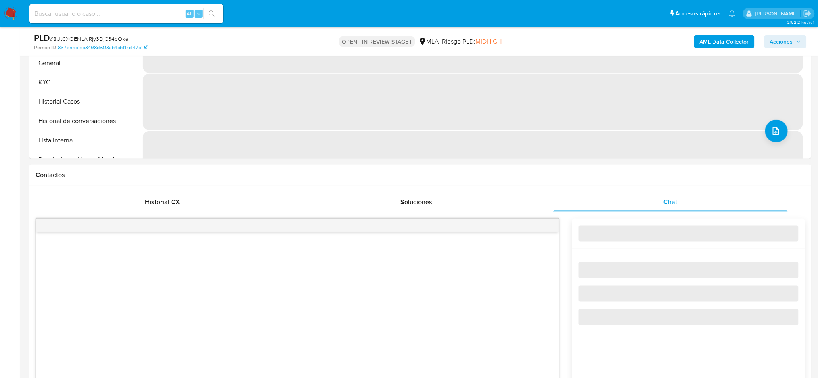
scroll to position [377, 0]
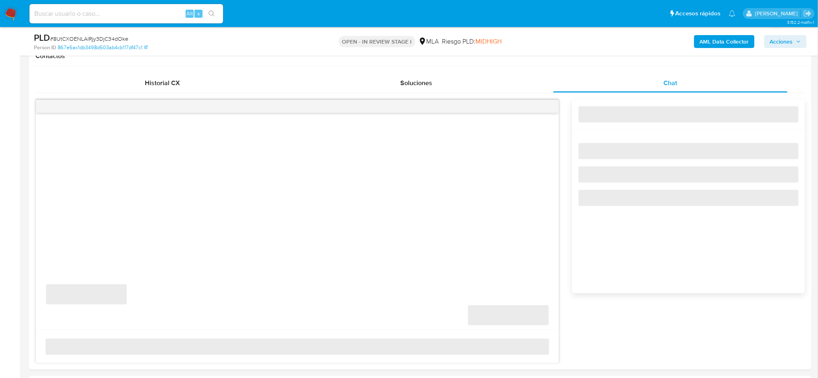
select select "10"
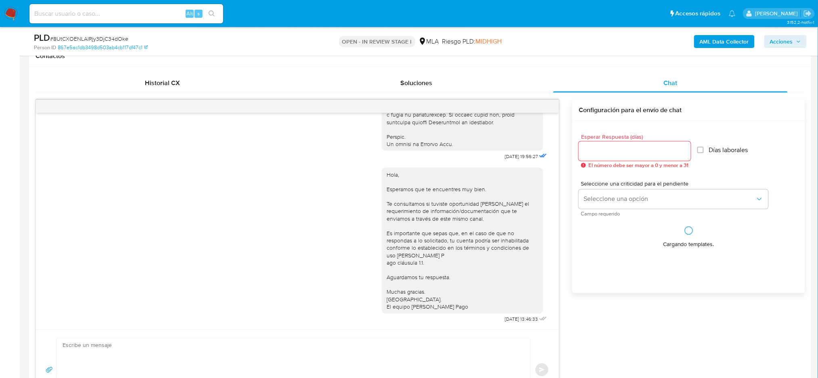
scroll to position [430, 0]
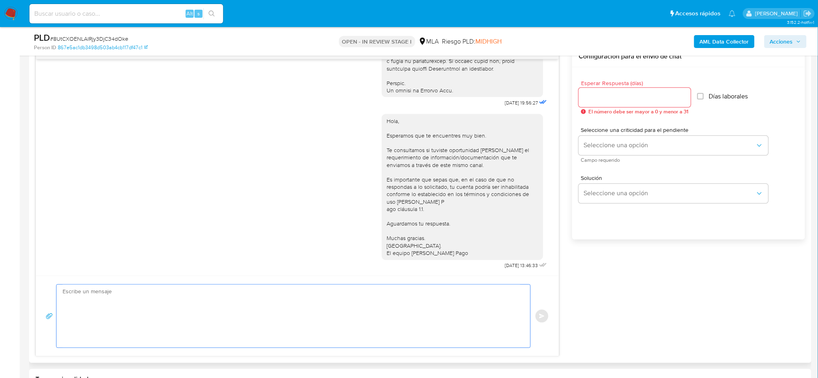
click at [117, 315] on textarea at bounding box center [292, 316] width 458 height 63
paste textarea "Esperamos que te encuentres muy bien. Te consultamos si tuviste oportunidad de …"
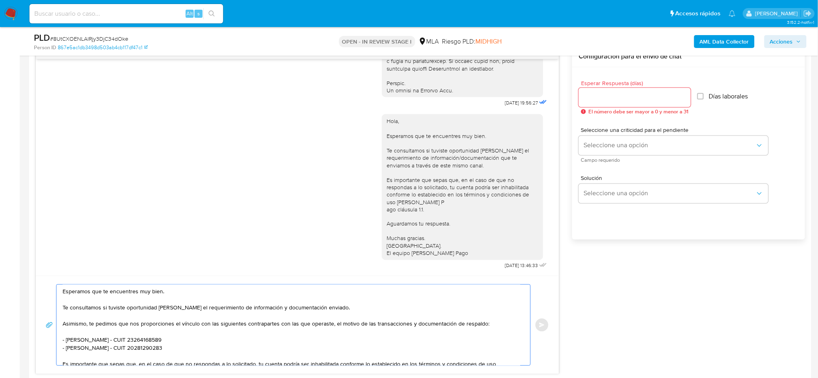
scroll to position [69, 0]
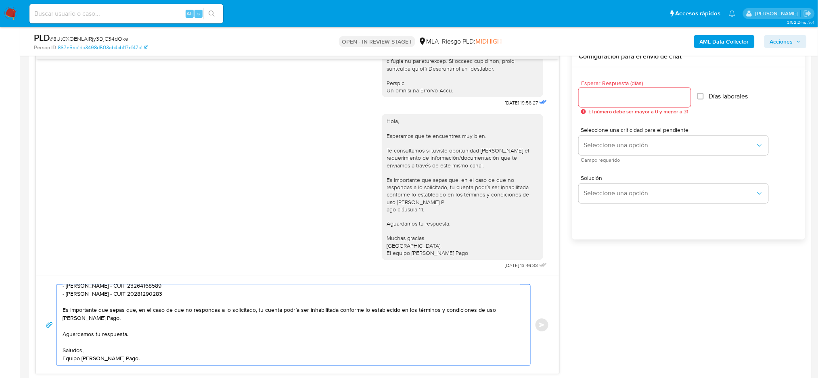
type textarea "Esperamos que te encuentres muy bien. Te consultamos si tuviste oportunidad de …"
click at [592, 99] on input "Esperar Respuesta (días)" at bounding box center [635, 97] width 112 height 10
drag, startPoint x: 593, startPoint y: 100, endPoint x: 560, endPoint y: 100, distance: 33.1
click at [560, 100] on div "17/07/2025 19:56:27 Hola, Esperamos que te encuentres muy bien. Te consultamos …" at bounding box center [421, 210] width 770 height 329
type input "3"
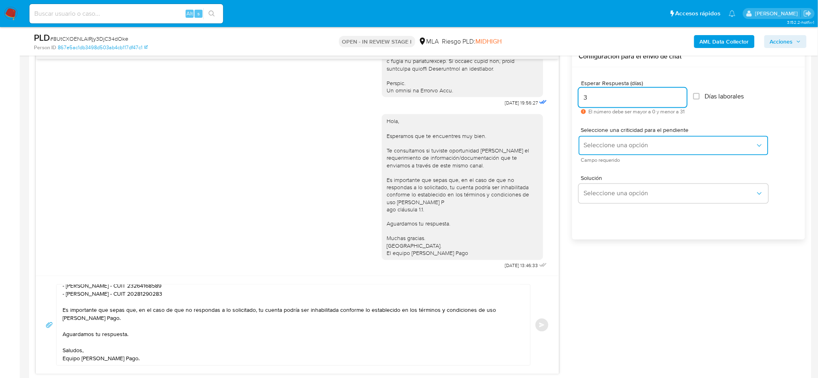
click at [583, 141] on button "Seleccione una opción" at bounding box center [674, 145] width 190 height 19
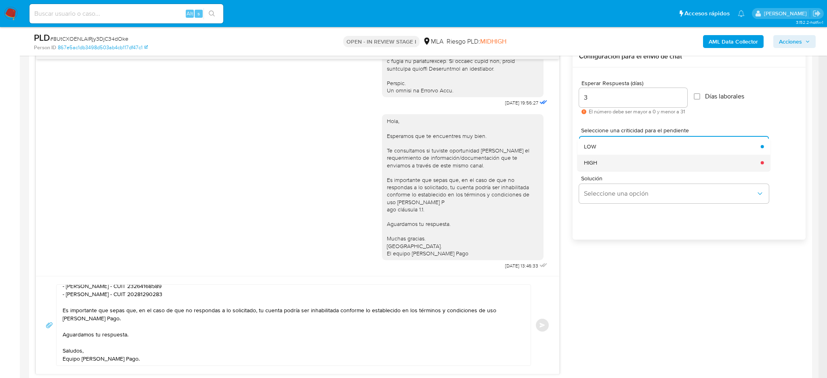
click at [588, 167] on div "HIGH" at bounding box center [670, 163] width 172 height 16
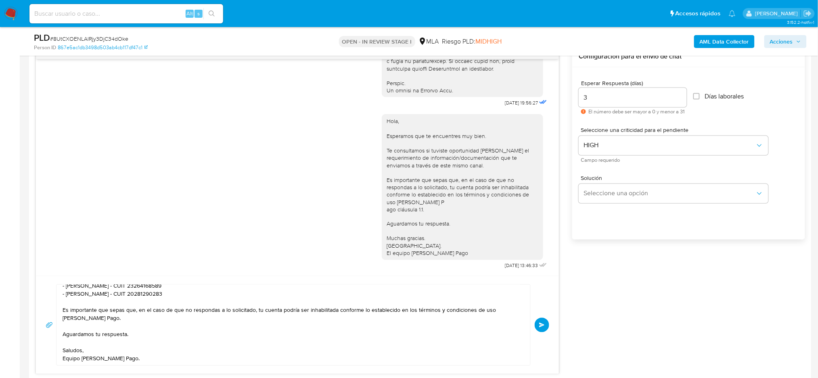
click at [536, 322] on button "Enviar" at bounding box center [542, 325] width 15 height 15
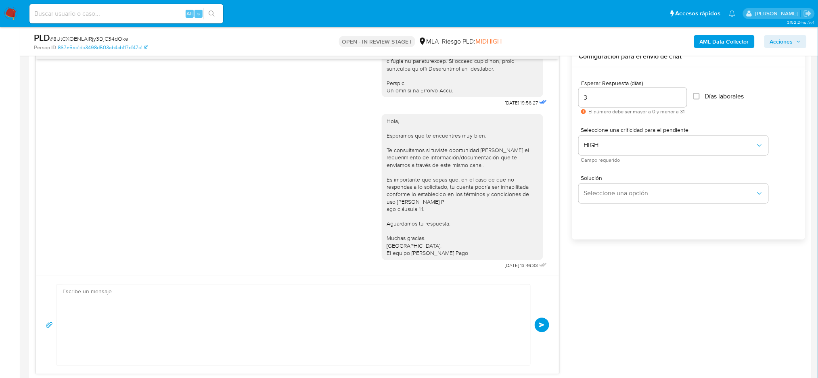
scroll to position [604, 0]
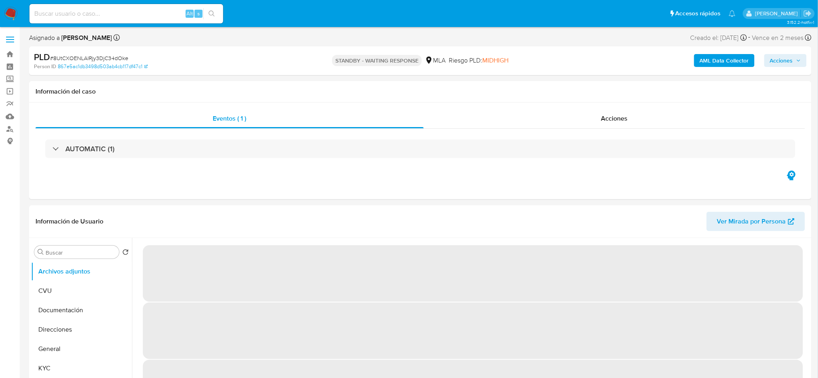
select select "10"
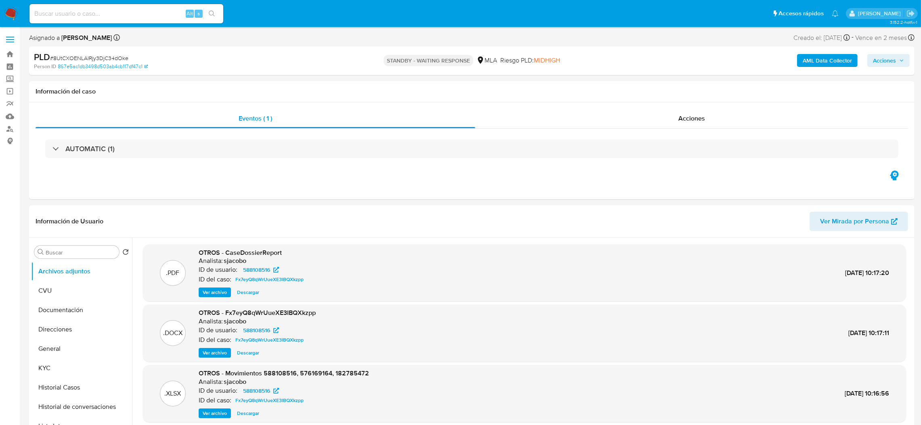
drag, startPoint x: 0, startPoint y: 233, endPoint x: 5, endPoint y: 219, distance: 15.1
